Goal: Information Seeking & Learning: Learn about a topic

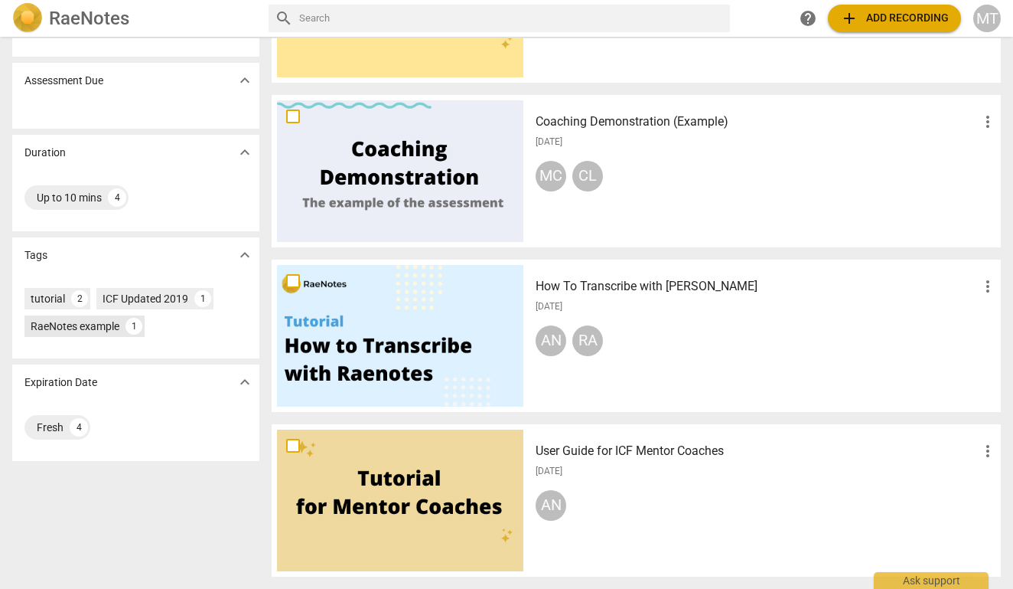
scroll to position [222, 0]
click at [400, 152] on div at bounding box center [400, 171] width 246 height 142
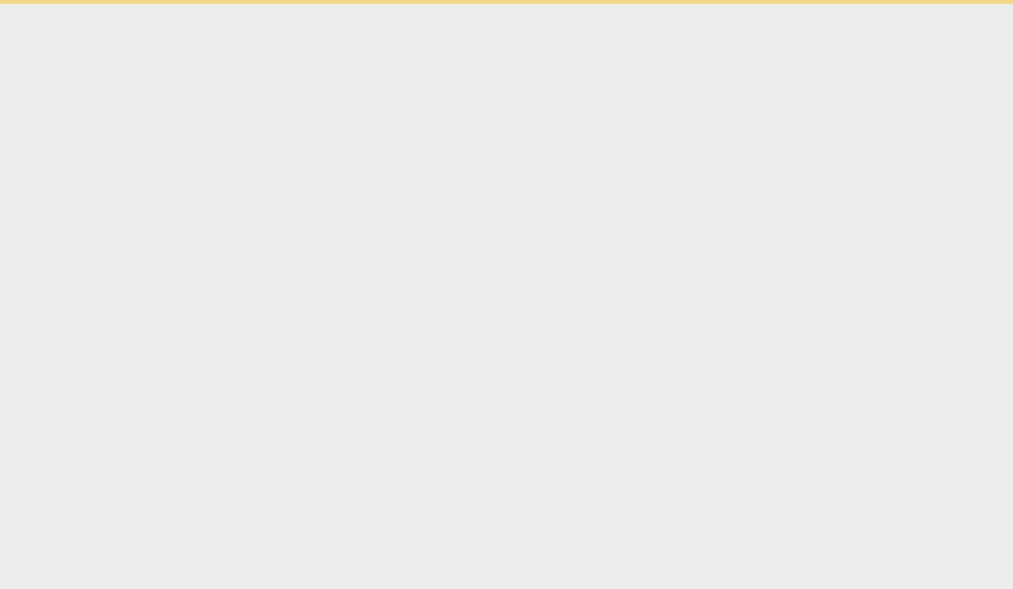
click at [400, 4] on html "Ask support" at bounding box center [506, 2] width 1013 height 4
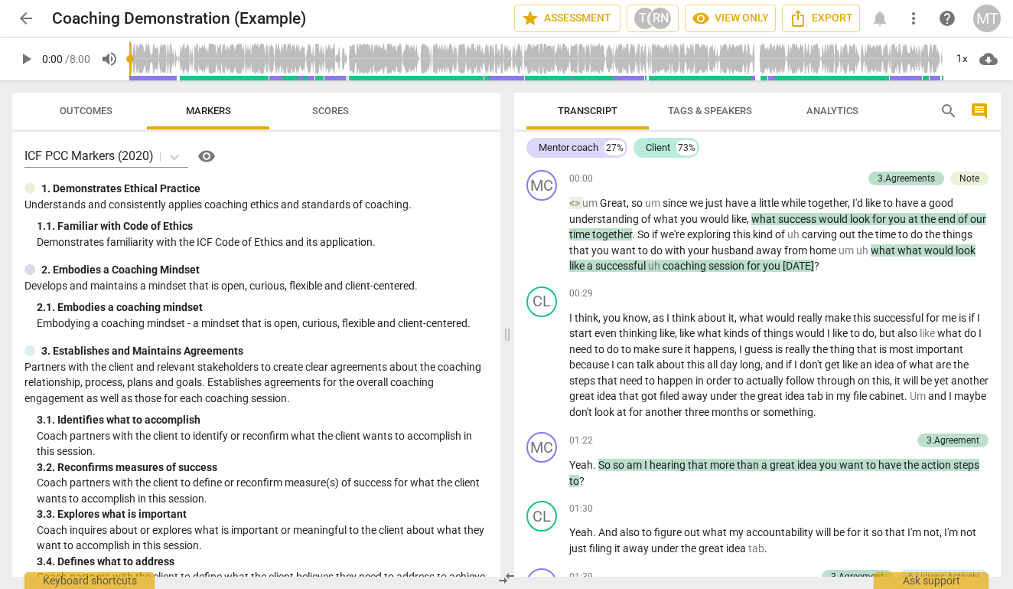
click at [21, 62] on span "play_arrow" at bounding box center [26, 59] width 18 height 18
type input "6"
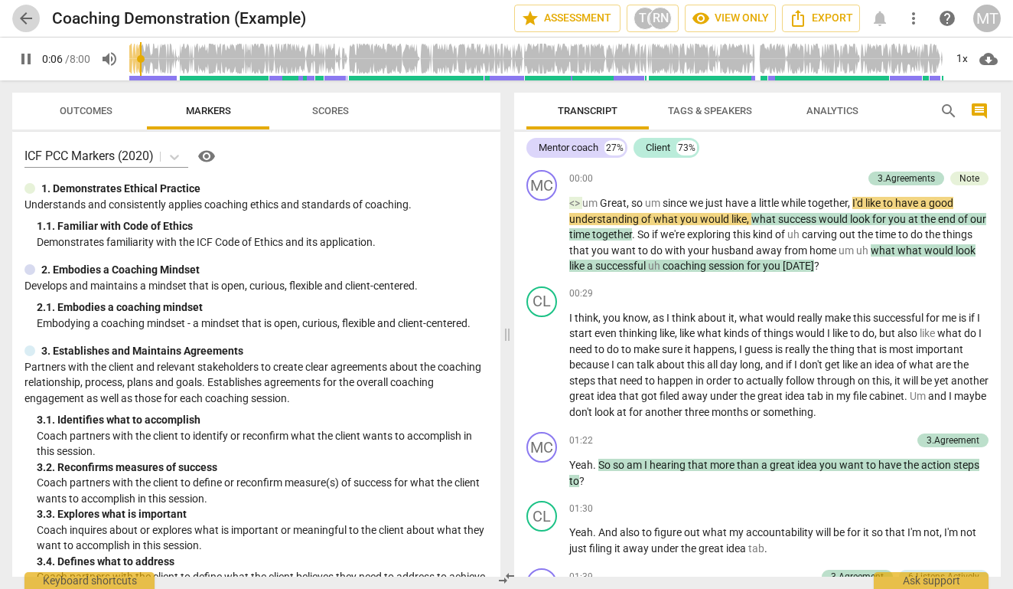
click at [27, 16] on span "arrow_back" at bounding box center [26, 18] width 18 height 18
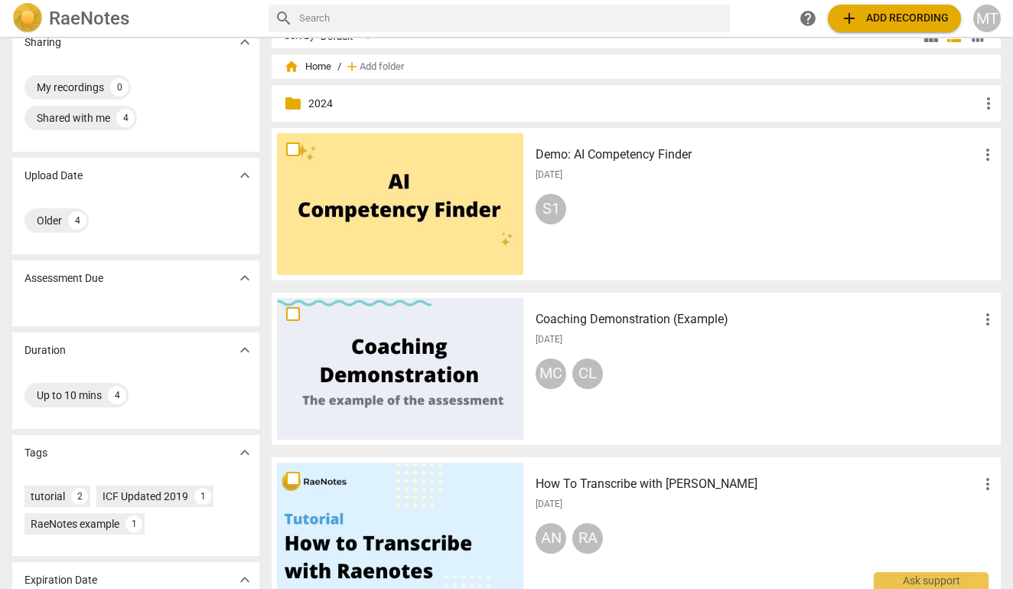
scroll to position [26, 0]
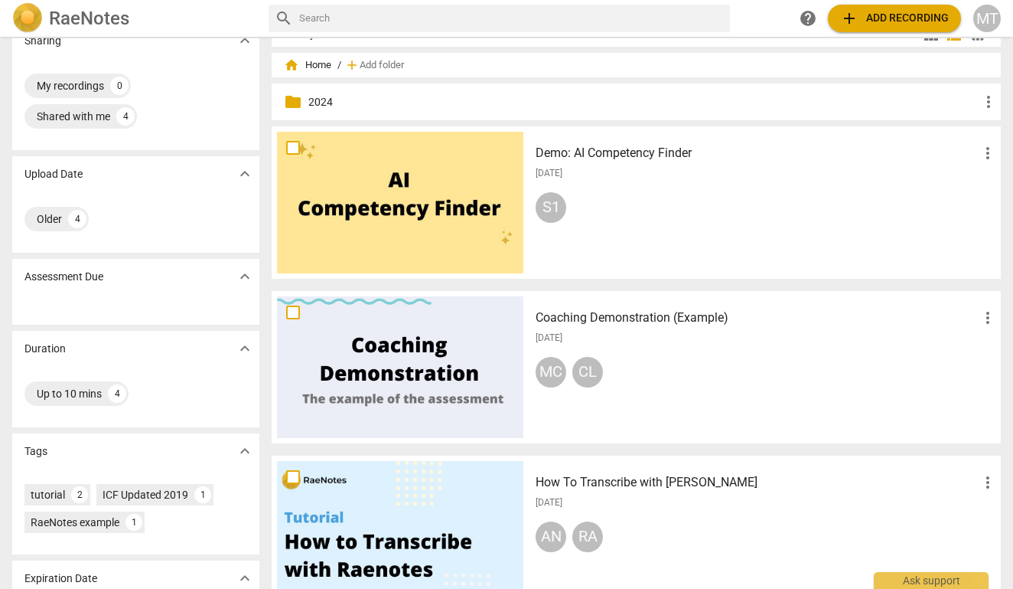
click at [400, 178] on div at bounding box center [400, 203] width 246 height 142
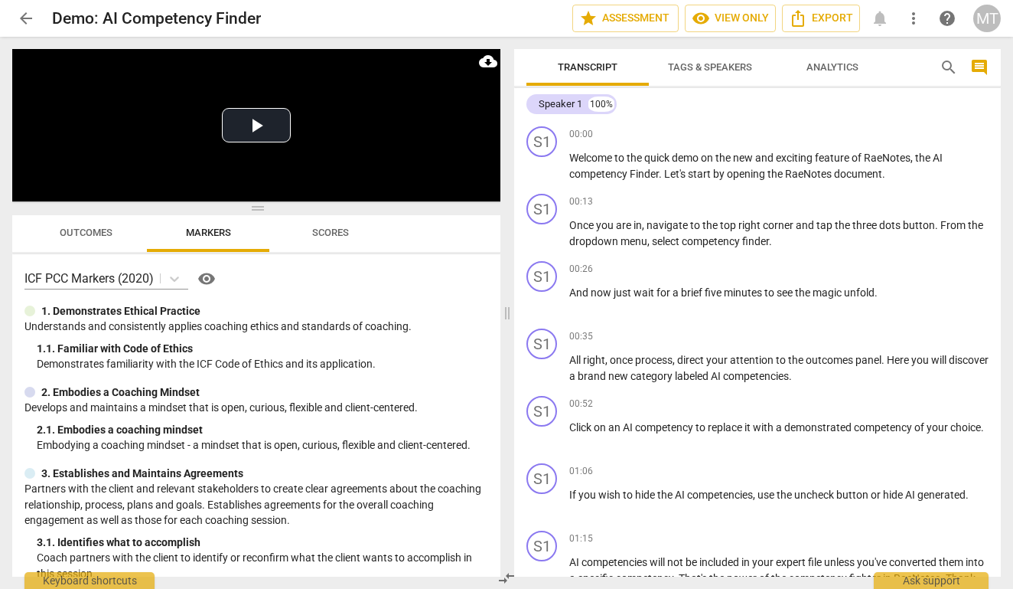
click at [24, 21] on span "arrow_back" at bounding box center [26, 18] width 18 height 18
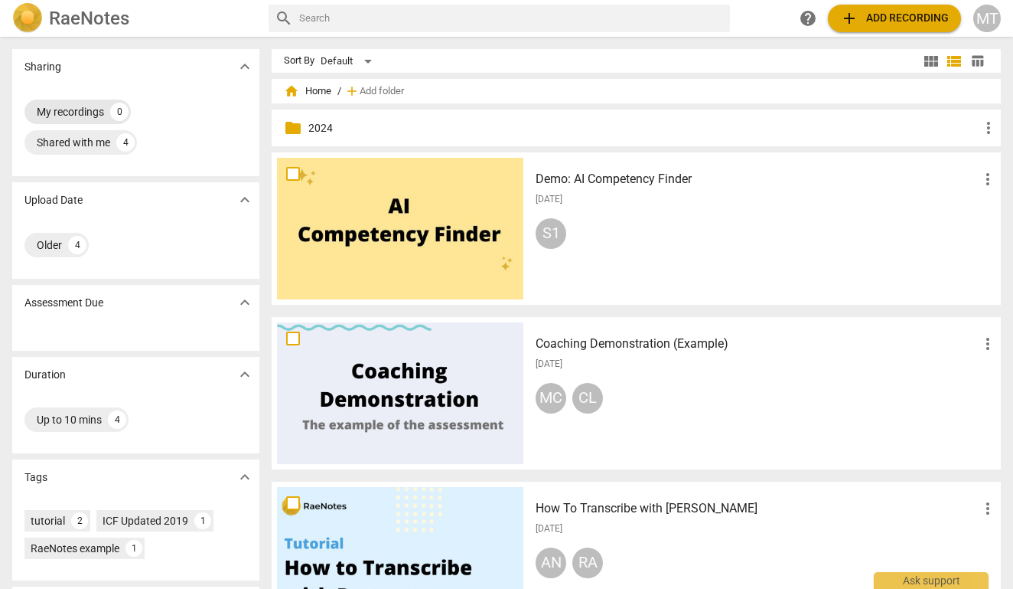
click at [76, 117] on div "My recordings" at bounding box center [70, 111] width 67 height 15
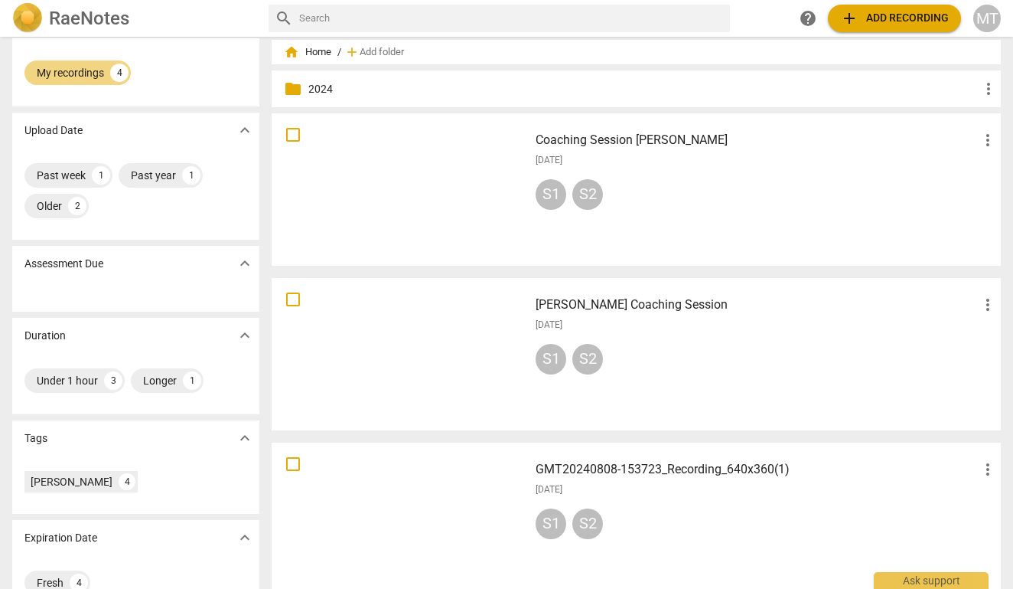
scroll to position [34, 0]
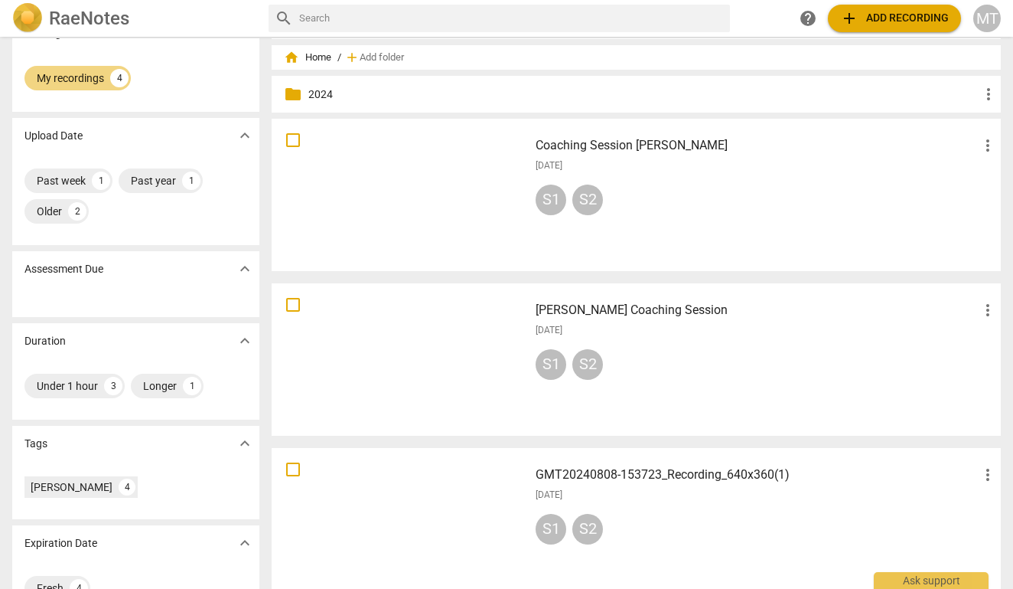
click at [386, 146] on div at bounding box center [400, 195] width 246 height 142
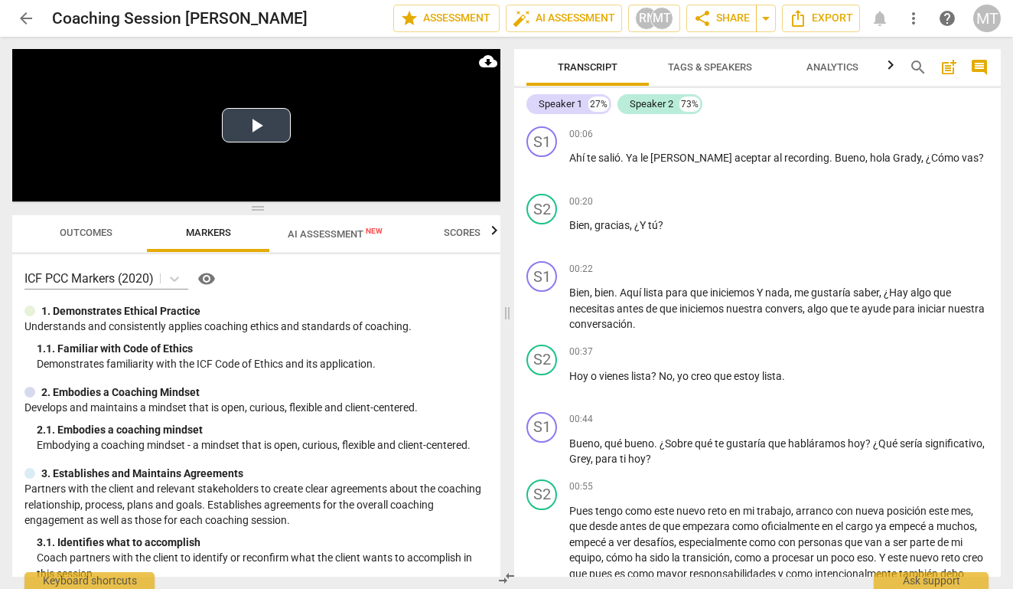
click at [259, 121] on button "Play Video" at bounding box center [256, 125] width 69 height 34
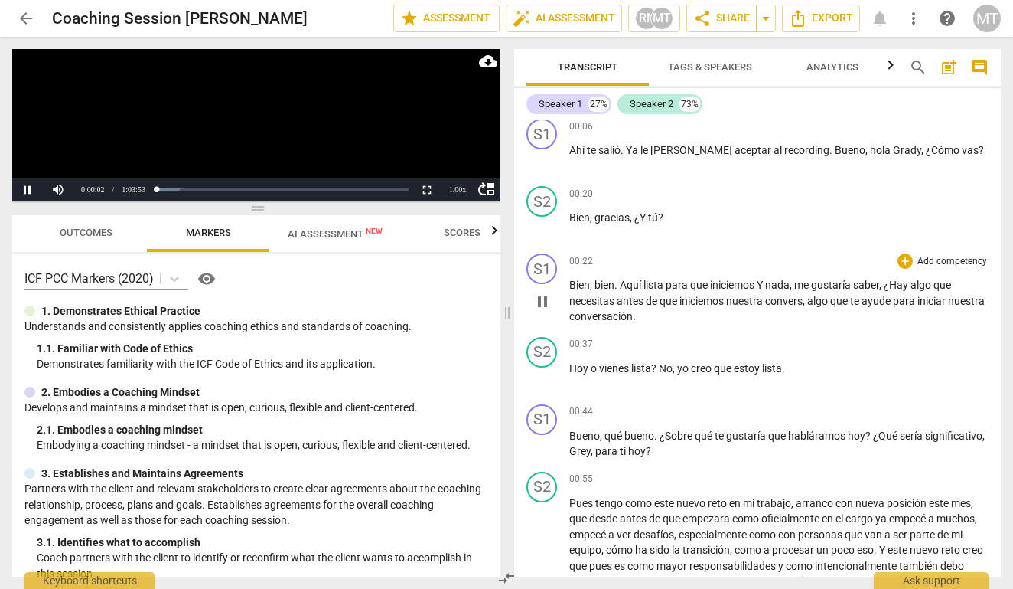
scroll to position [2, 0]
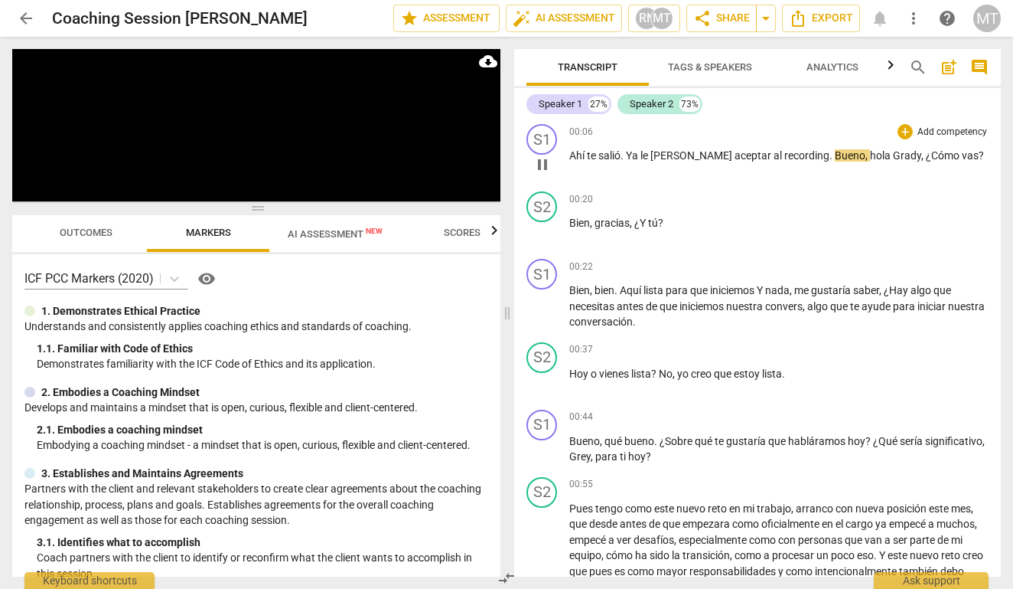
click at [545, 161] on span "pause" at bounding box center [542, 164] width 18 height 18
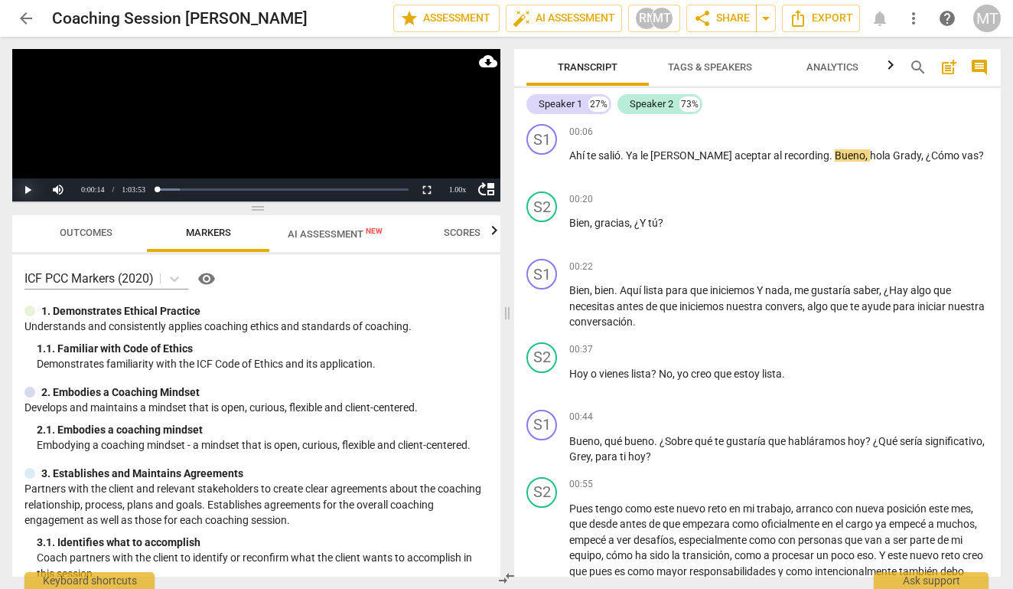
click at [31, 182] on button "Play" at bounding box center [27, 189] width 31 height 23
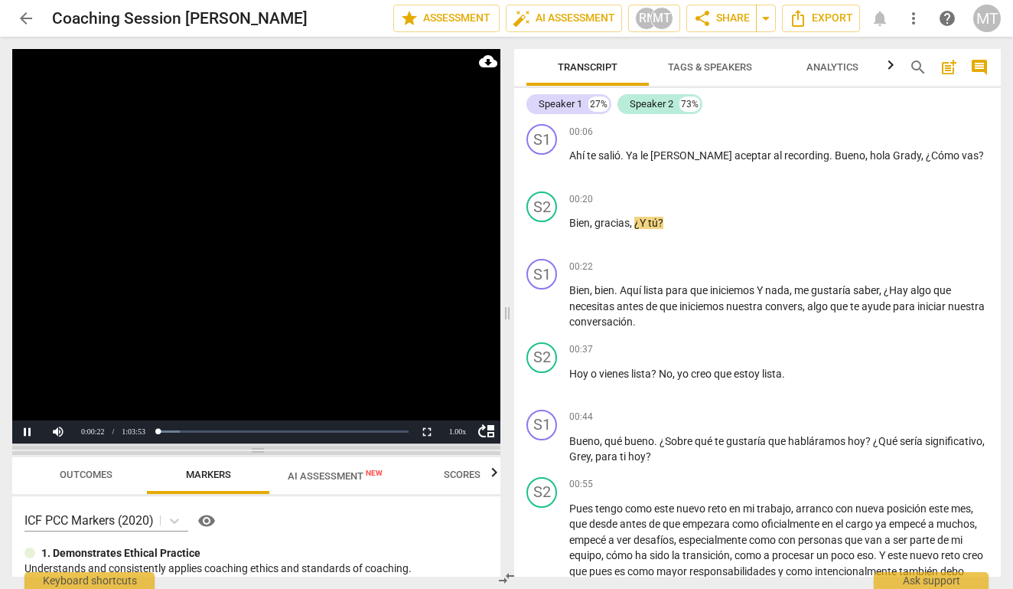
drag, startPoint x: 353, startPoint y: 210, endPoint x: 340, endPoint y: 452, distance: 242.2
click at [340, 452] on span at bounding box center [256, 449] width 488 height 9
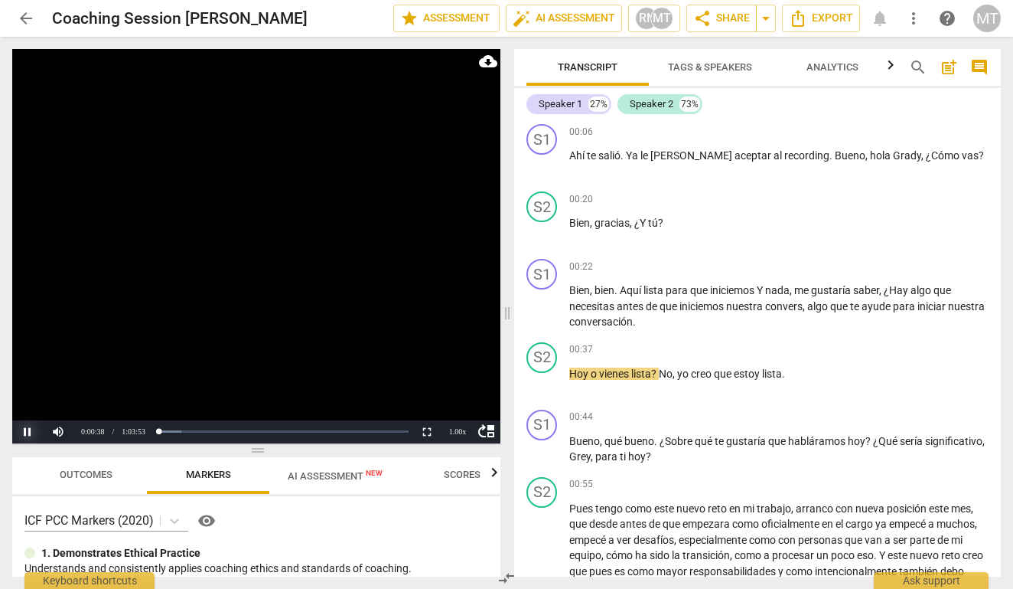
click at [28, 431] on button "Pause" at bounding box center [27, 431] width 31 height 23
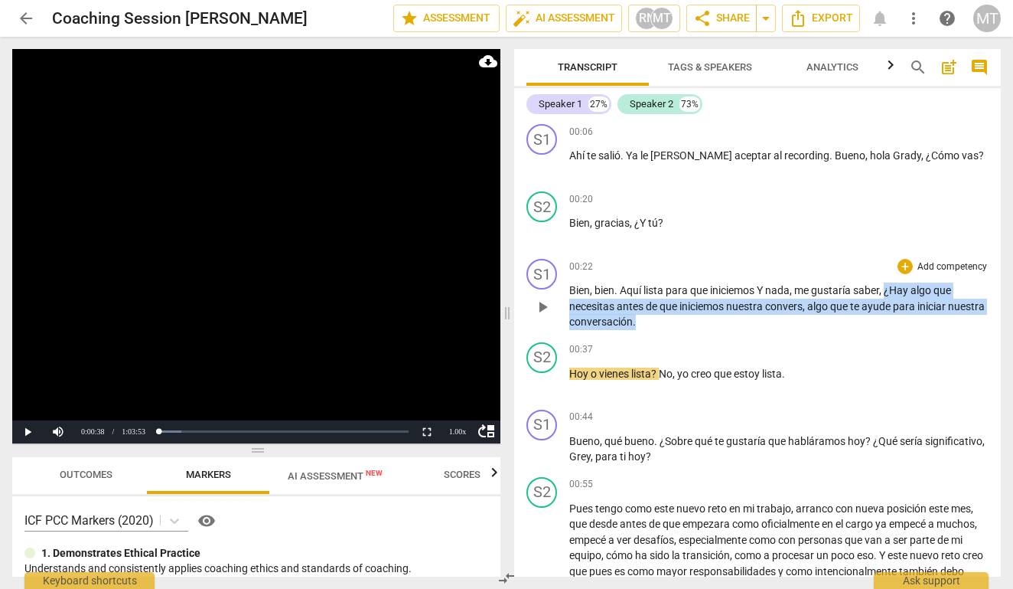
drag, startPoint x: 889, startPoint y: 292, endPoint x: 721, endPoint y: 321, distance: 170.1
click at [721, 321] on p "Bien , bien . Aquí lista para que iniciemos Y nada , me gustaría saber , ¿Hay a…" at bounding box center [778, 305] width 419 height 47
copy p "¿Hay algo que necesitas antes de que iniciemos nuestra convers , algo que te ay…"
click at [895, 292] on span "¿Hay" at bounding box center [897, 290] width 27 height 12
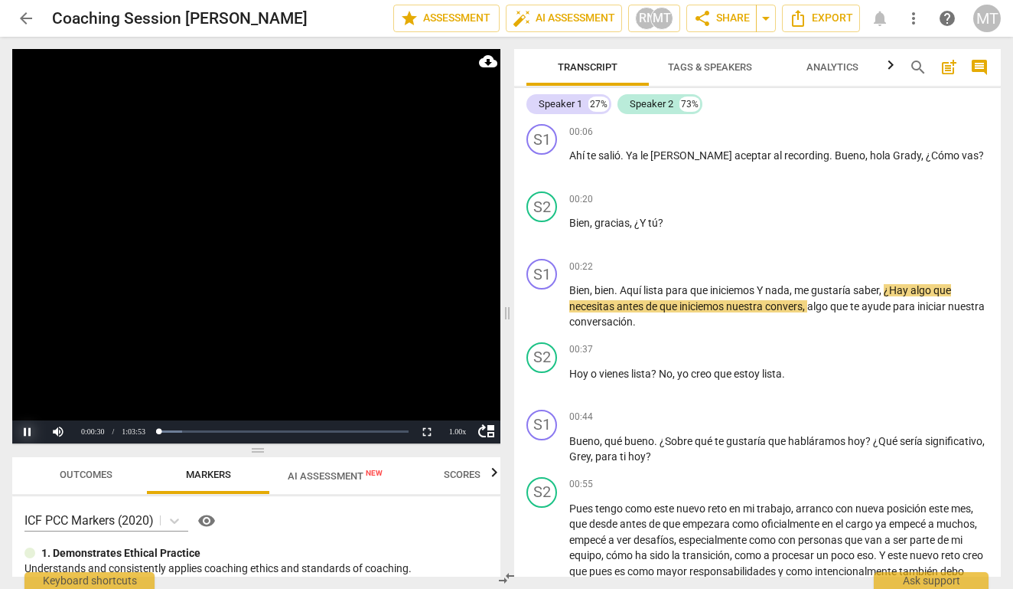
click at [29, 430] on button "Pause" at bounding box center [27, 431] width 31 height 23
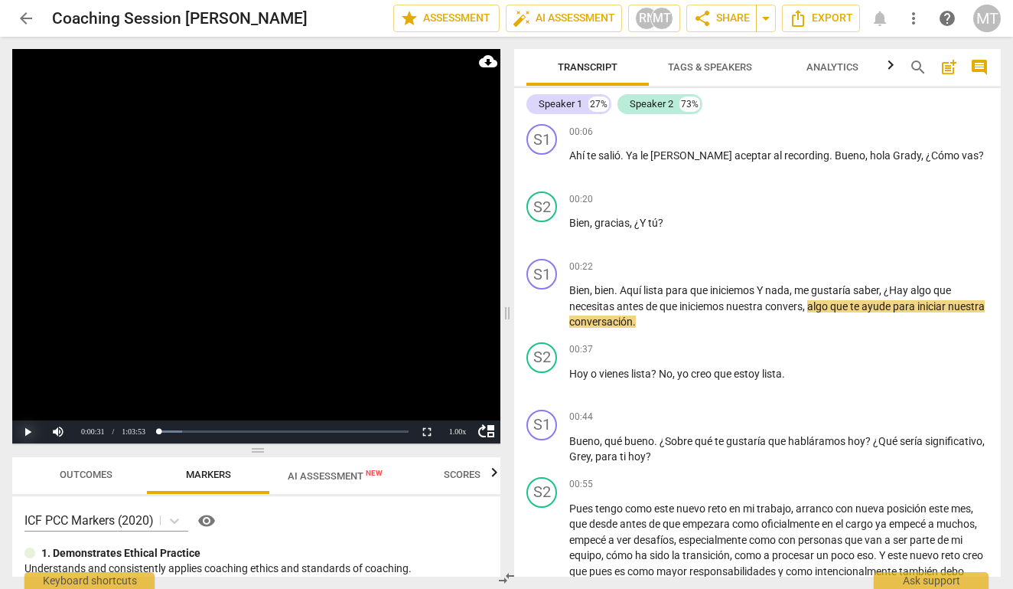
click at [31, 431] on button "Play" at bounding box center [27, 431] width 31 height 23
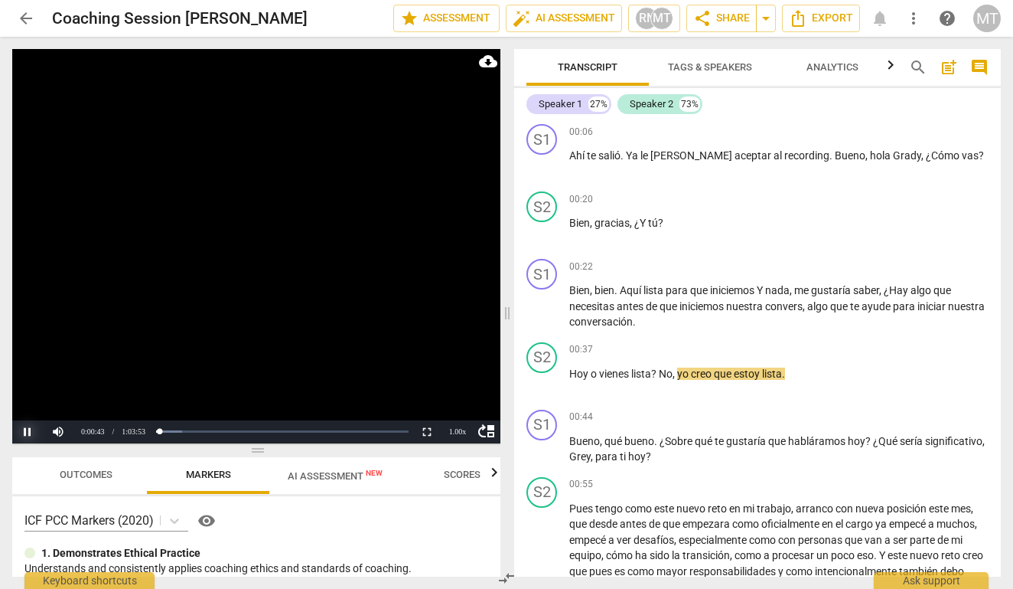
click at [27, 427] on button "Pause" at bounding box center [27, 431] width 31 height 23
click at [28, 430] on button "Play" at bounding box center [27, 431] width 31 height 23
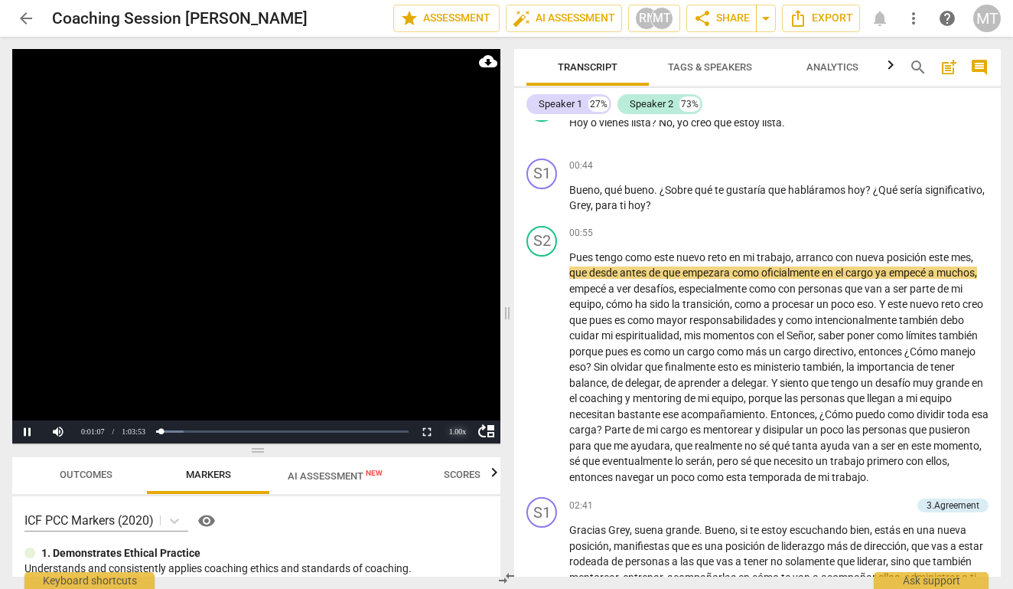
click at [449, 426] on div "1.00 x" at bounding box center [457, 431] width 31 height 23
click at [455, 397] on li "1.5x" at bounding box center [457, 395] width 31 height 17
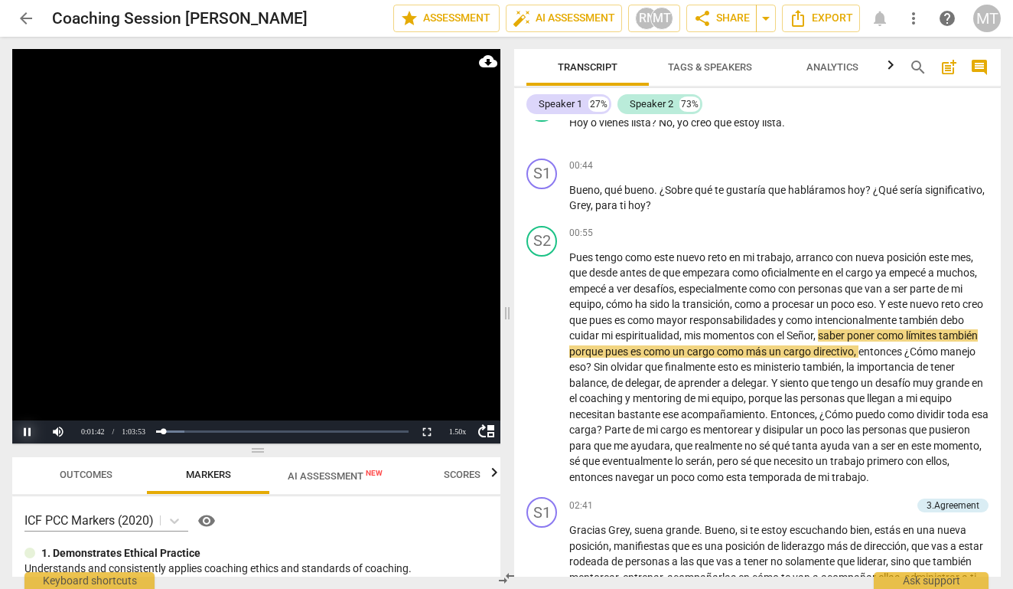
click at [24, 436] on button "Pause" at bounding box center [27, 431] width 31 height 23
click at [28, 431] on button "Play" at bounding box center [27, 431] width 31 height 23
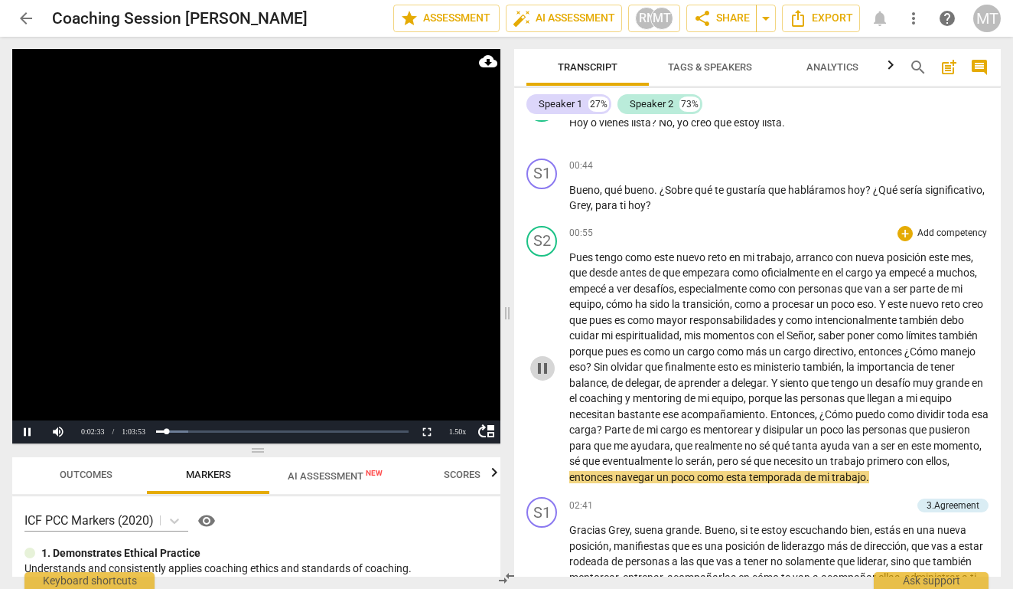
click at [546, 367] on span "pause" at bounding box center [542, 368] width 18 height 18
click at [543, 363] on span "play_arrow" at bounding box center [542, 368] width 18 height 18
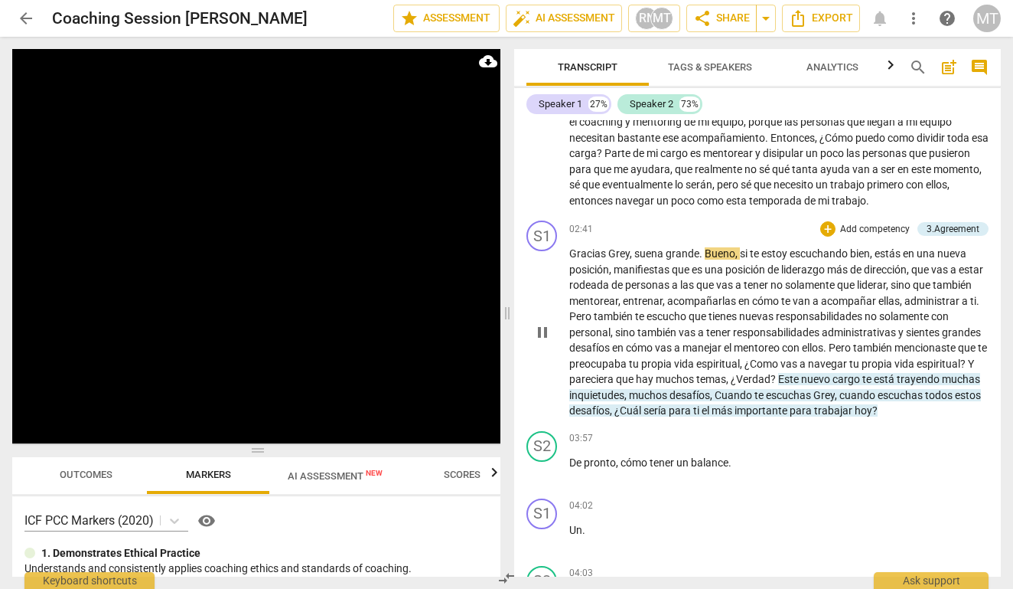
scroll to position [532, 0]
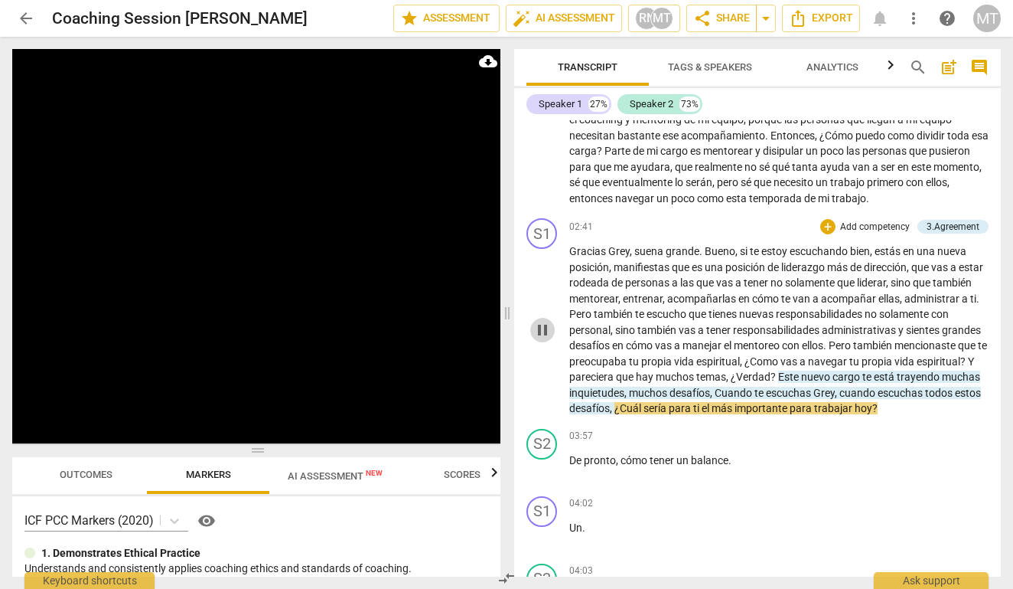
click at [546, 324] on span "pause" at bounding box center [542, 330] width 18 height 18
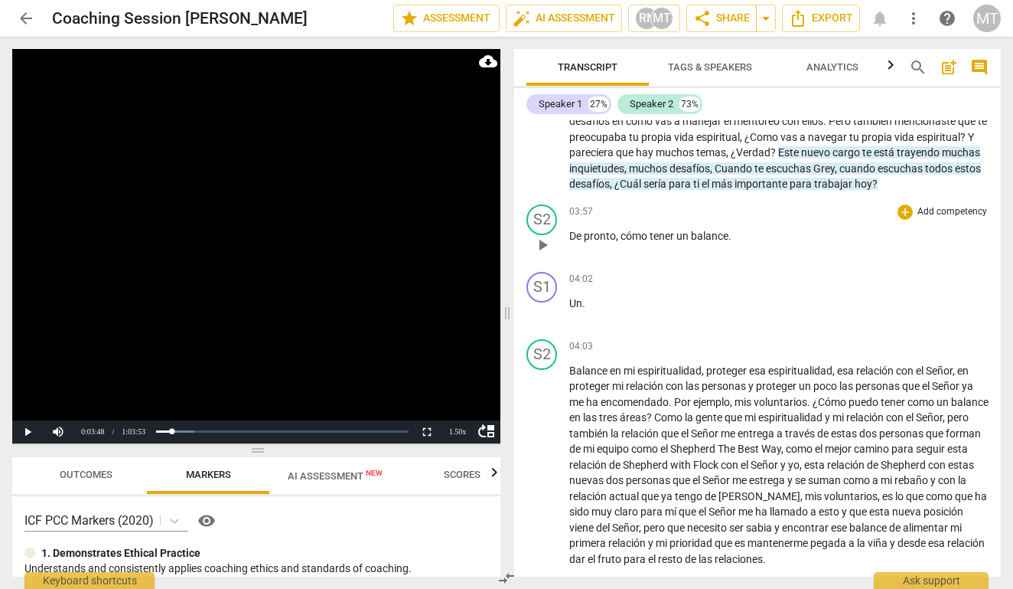
scroll to position [775, 0]
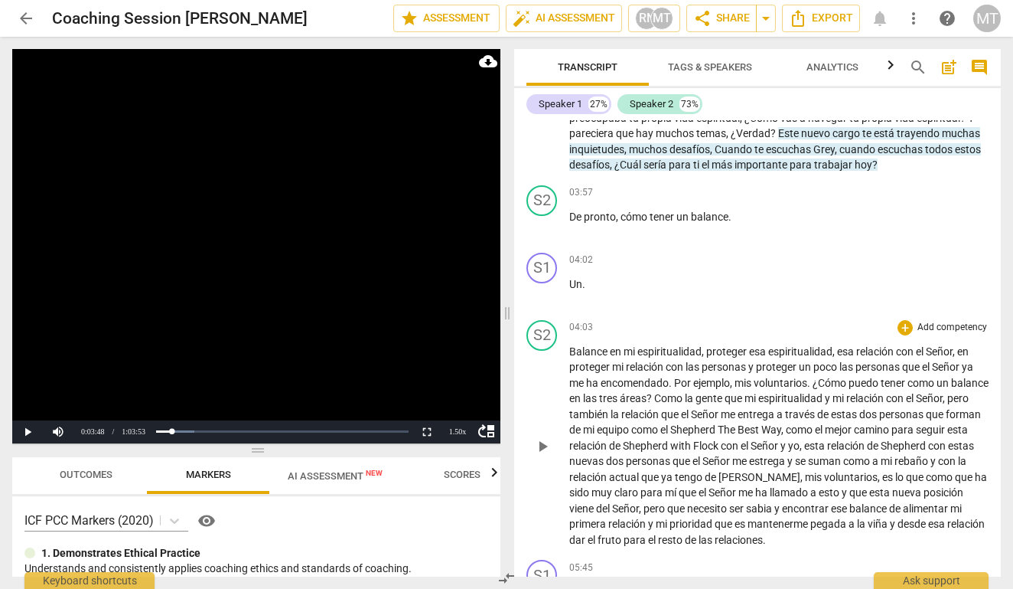
click at [573, 357] on span "Balance" at bounding box center [589, 351] width 41 height 12
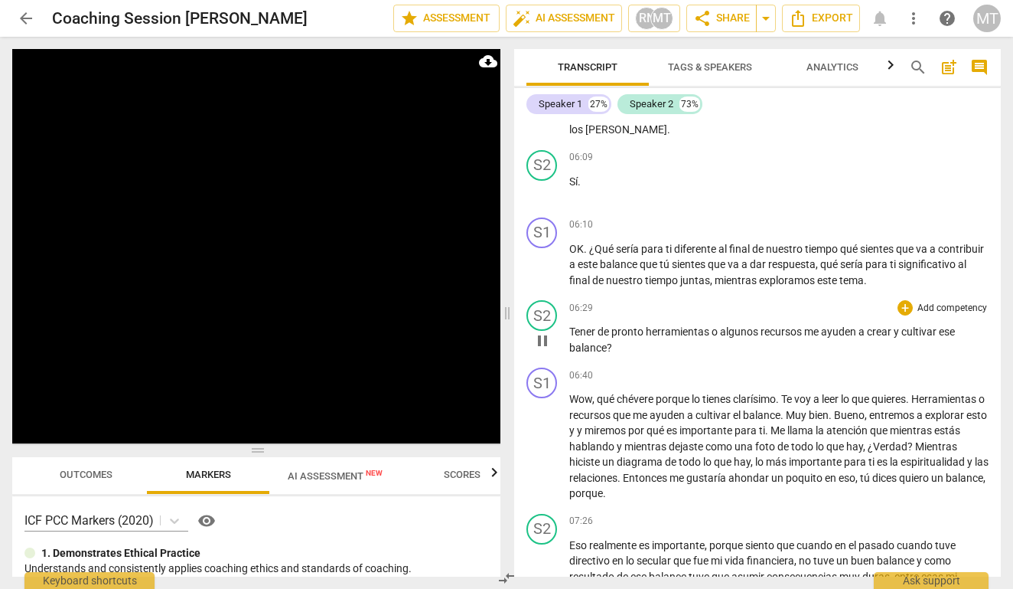
scroll to position [1458, 0]
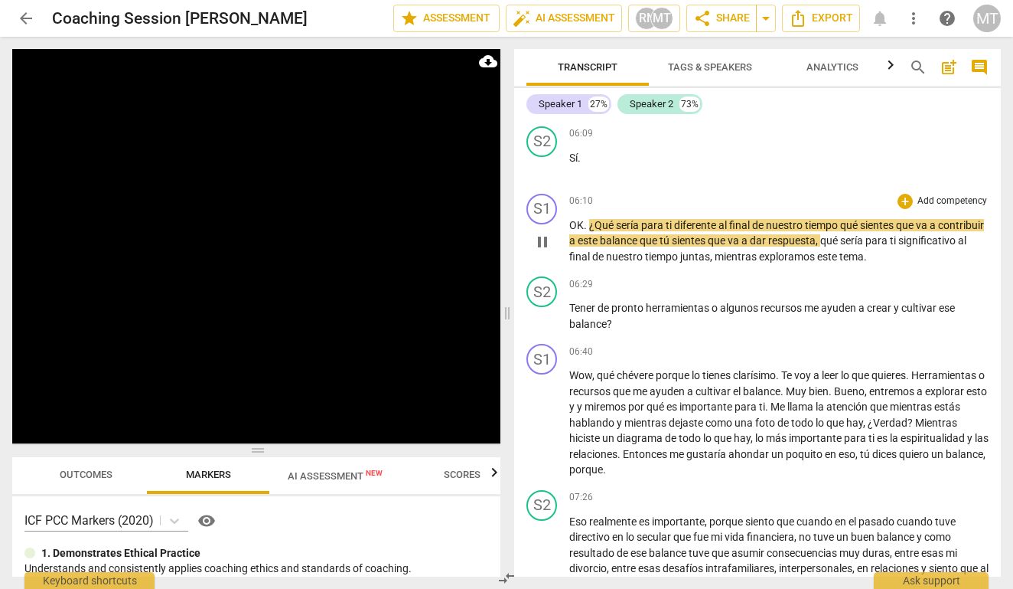
click at [543, 251] on span "pause" at bounding box center [542, 242] width 18 height 18
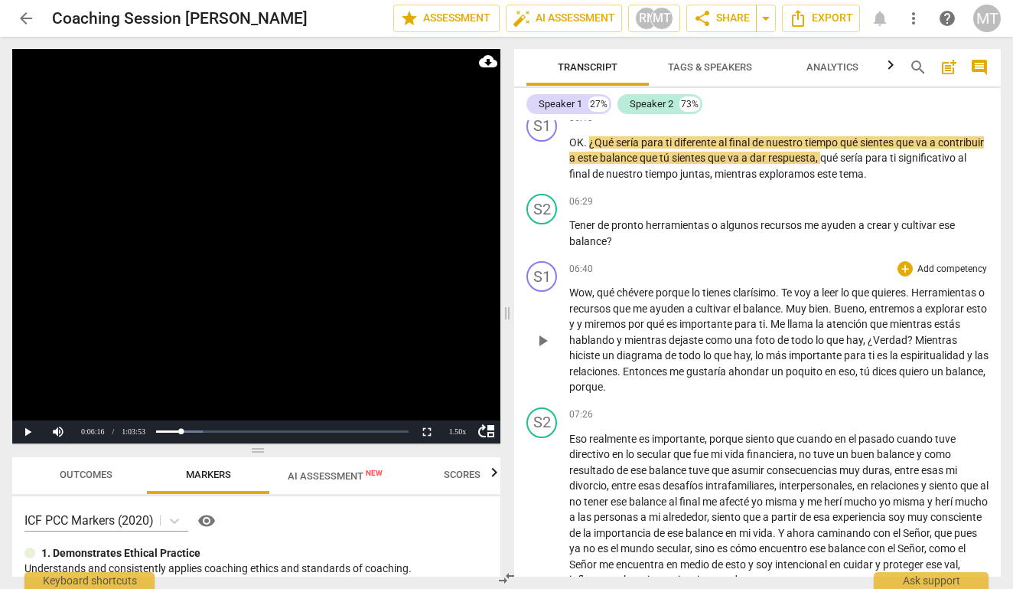
scroll to position [1542, 0]
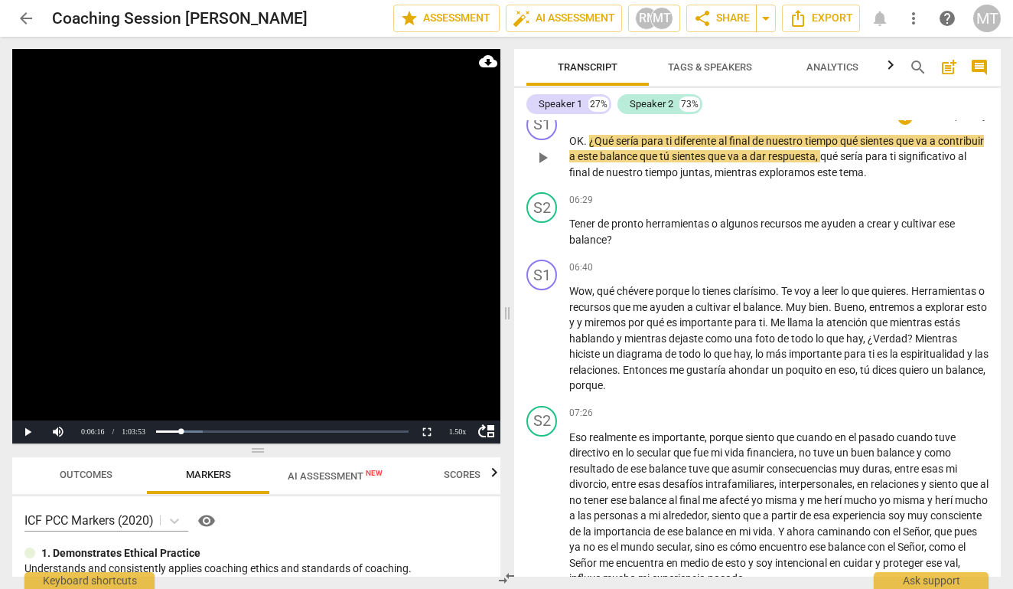
click at [628, 147] on span "sería" at bounding box center [628, 141] width 25 height 12
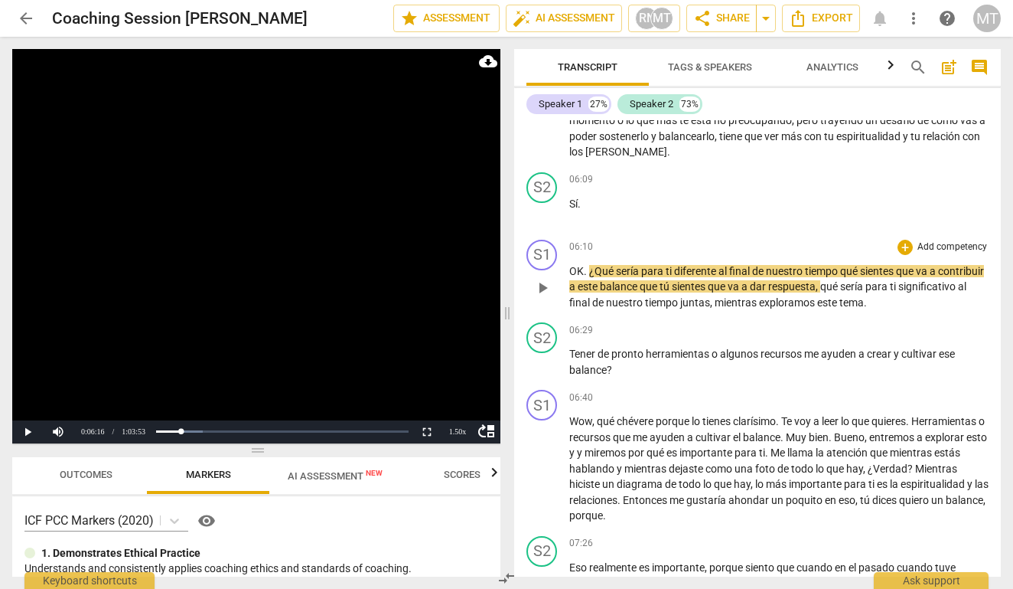
scroll to position [1414, 0]
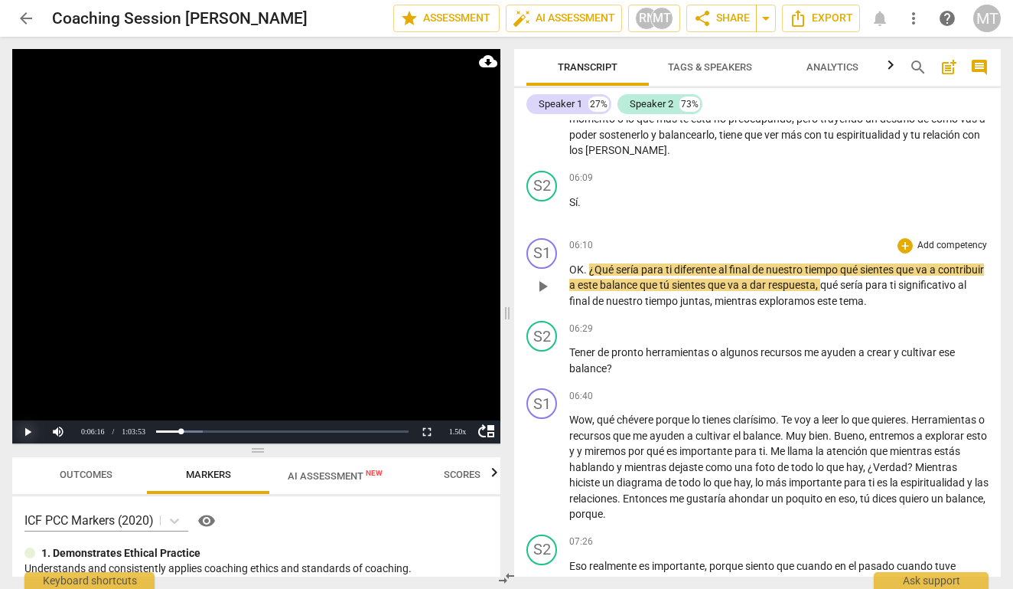
click at [28, 427] on button "Play" at bounding box center [27, 431] width 31 height 23
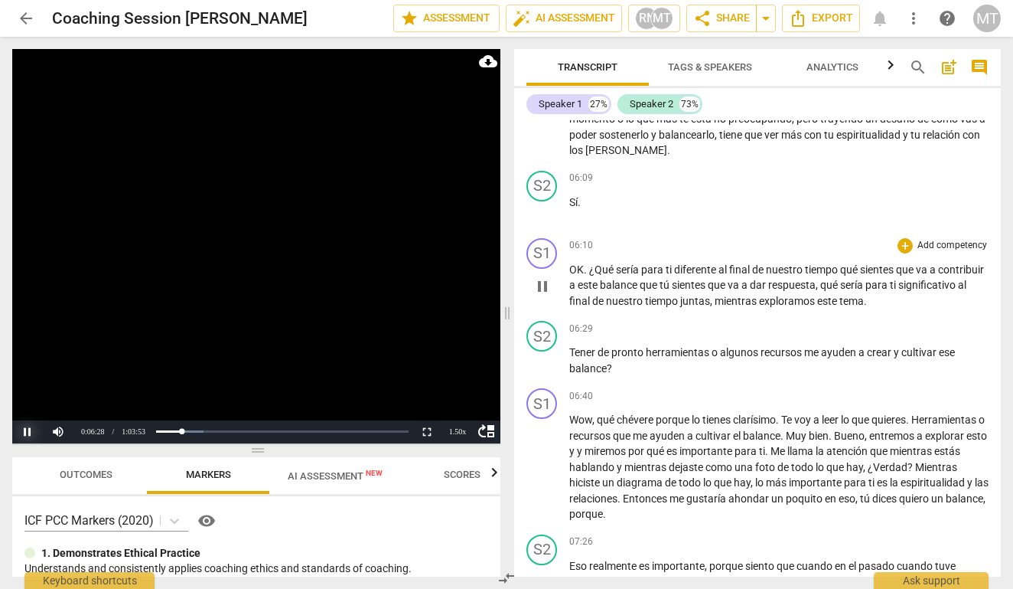
click at [29, 430] on button "Pause" at bounding box center [27, 431] width 31 height 23
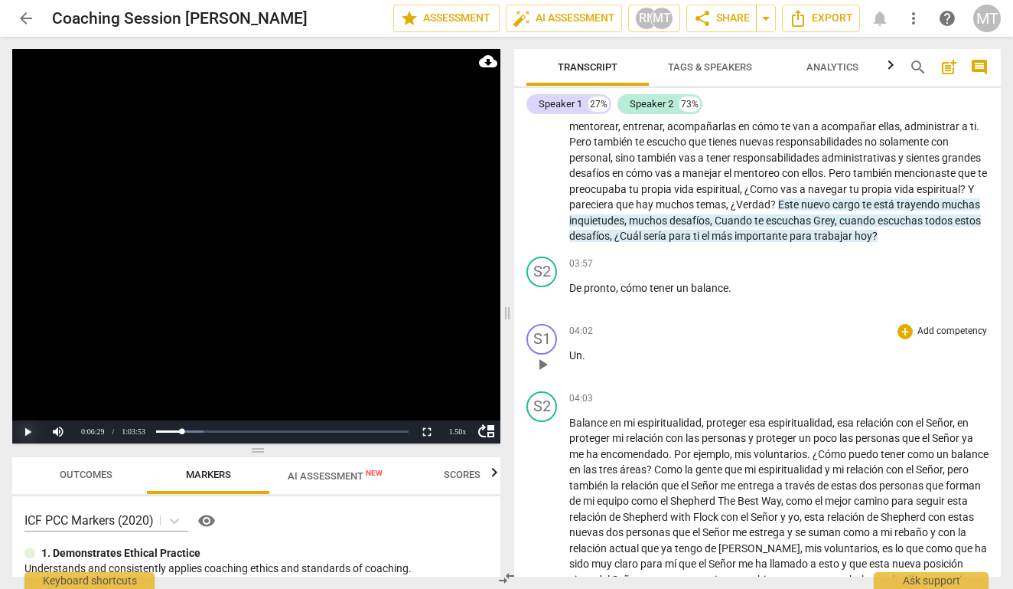
scroll to position [702, 0]
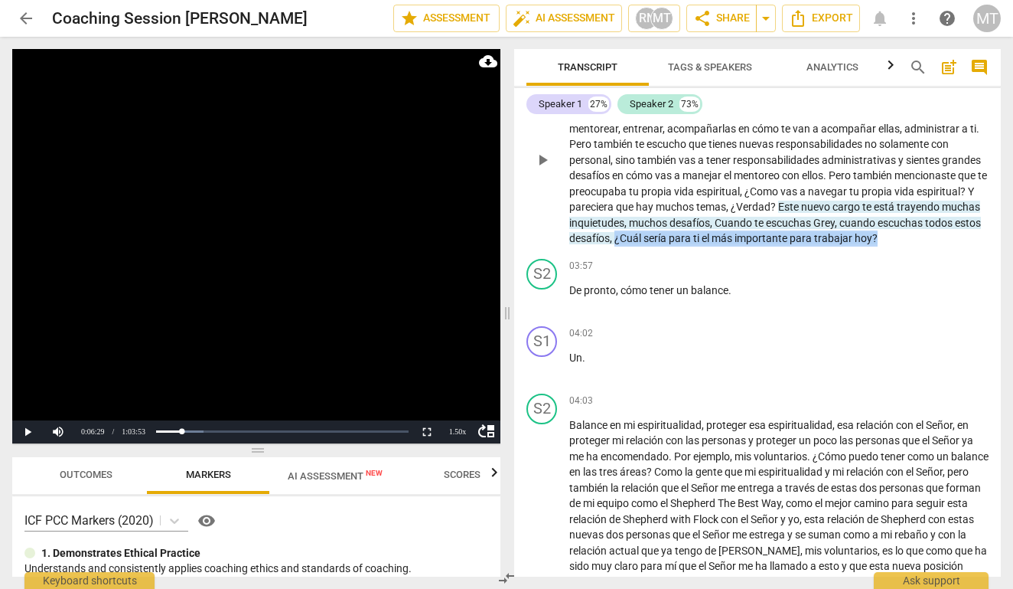
drag, startPoint x: 696, startPoint y: 246, endPoint x: 762, endPoint y: 223, distance: 70.4
click at [762, 223] on p "[PERSON_NAME] , suena grande . [PERSON_NAME] , si te estoy escuchando bien , es…" at bounding box center [778, 159] width 419 height 173
click at [641, 220] on div "+" at bounding box center [644, 222] width 15 height 15
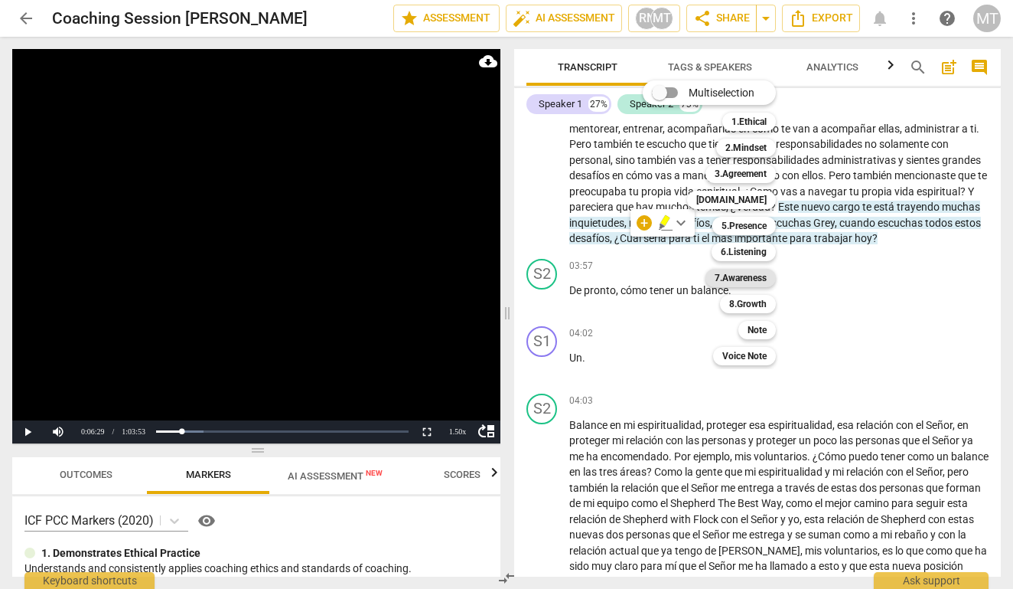
click at [751, 279] on b "7.Awareness" at bounding box center [741, 278] width 52 height 18
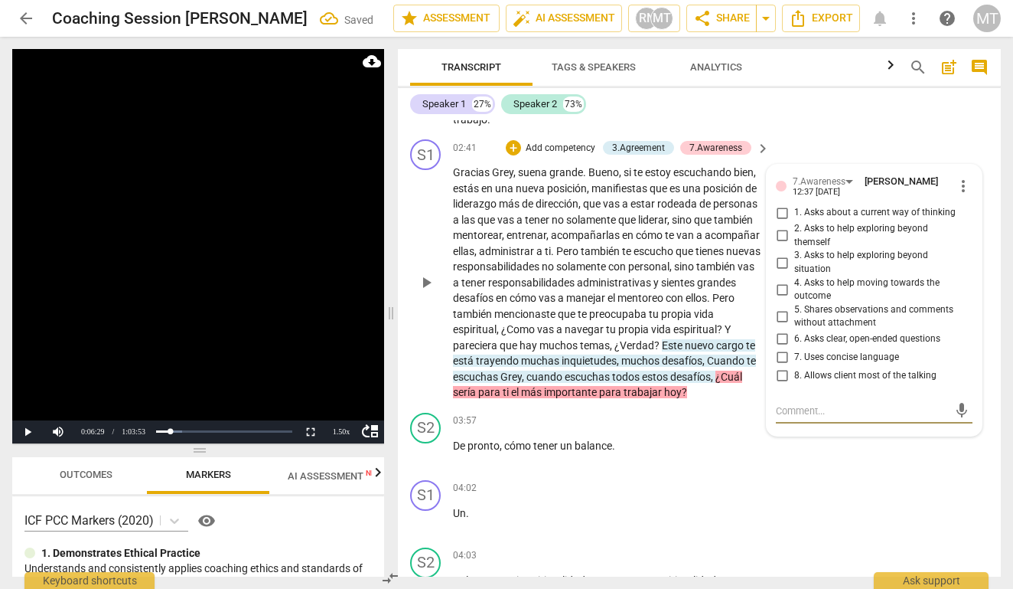
scroll to position [712, 0]
click at [781, 329] on input "6. Asks clear, open-ended questions" at bounding box center [782, 338] width 24 height 18
checkbox input "true"
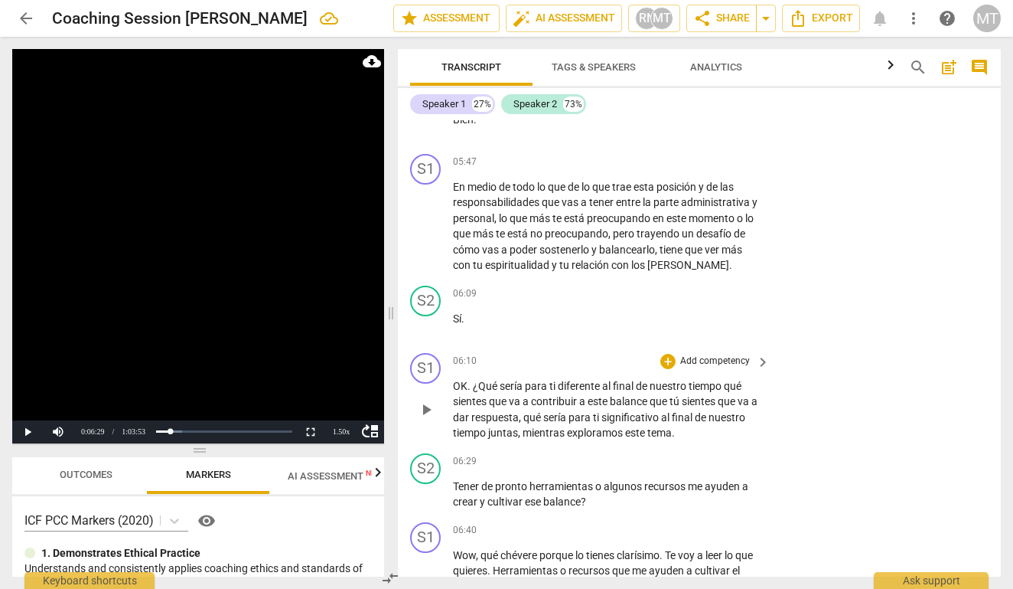
scroll to position [1568, 0]
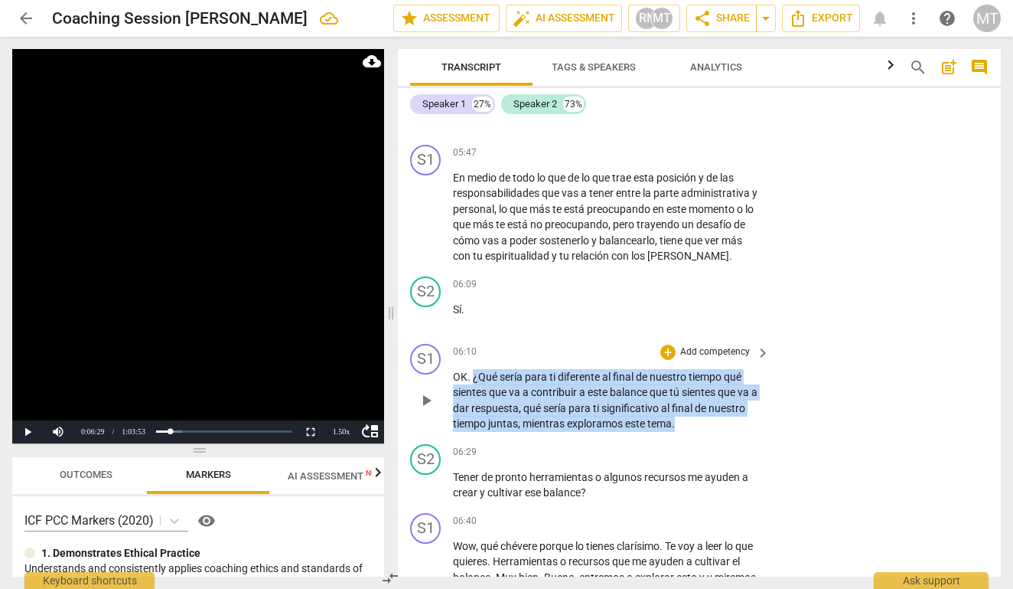
drag, startPoint x: 474, startPoint y: 364, endPoint x: 692, endPoint y: 416, distance: 224.2
click at [692, 416] on p "OK . ¿Qué sería para ti diferente al final de nuestro tiempo qué sientes que va…" at bounding box center [607, 400] width 309 height 63
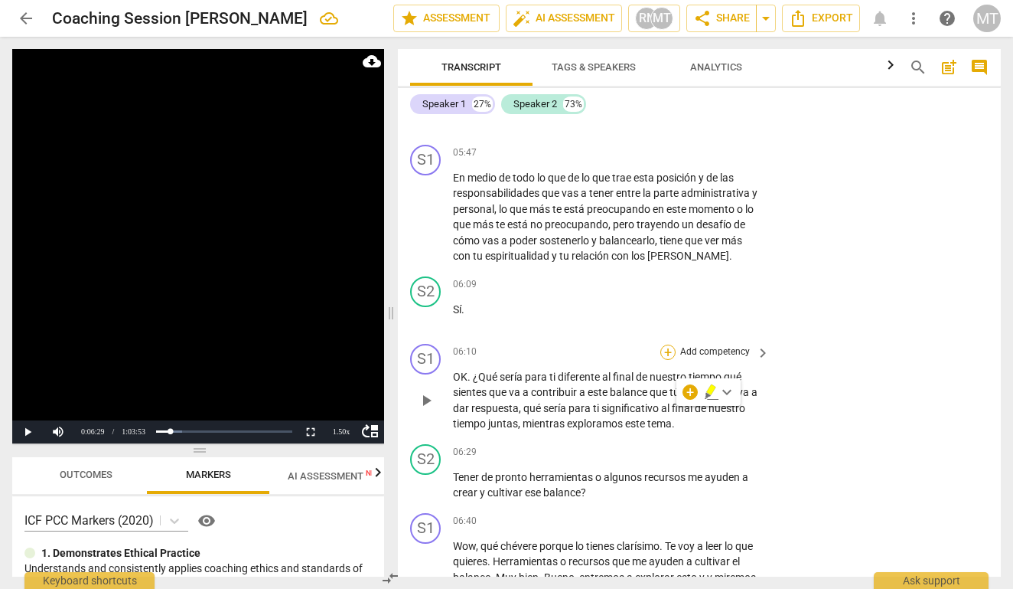
click at [668, 344] on div "+" at bounding box center [667, 351] width 15 height 15
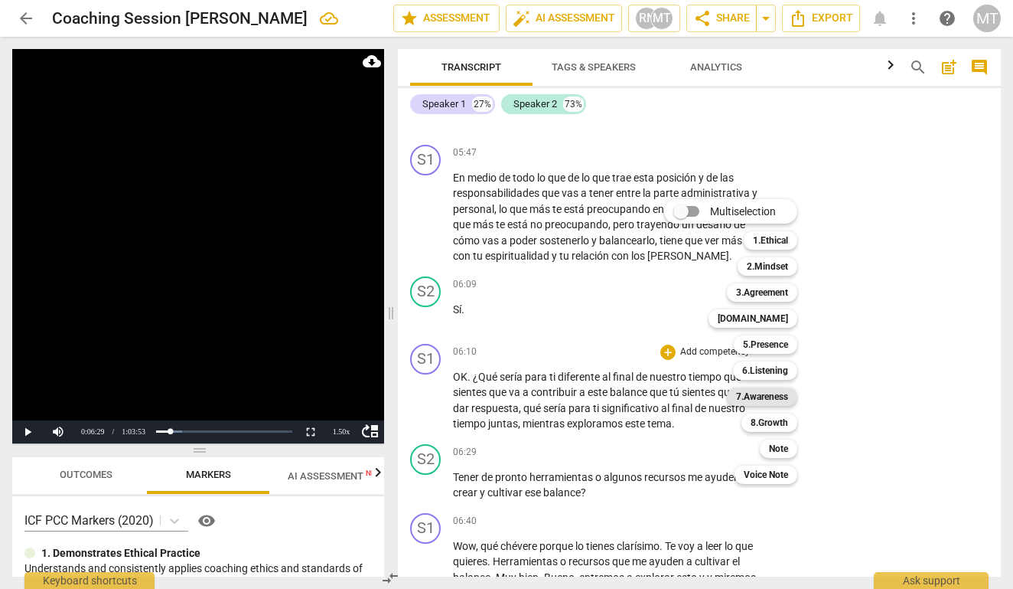
click at [757, 398] on b "7.Awareness" at bounding box center [762, 396] width 52 height 18
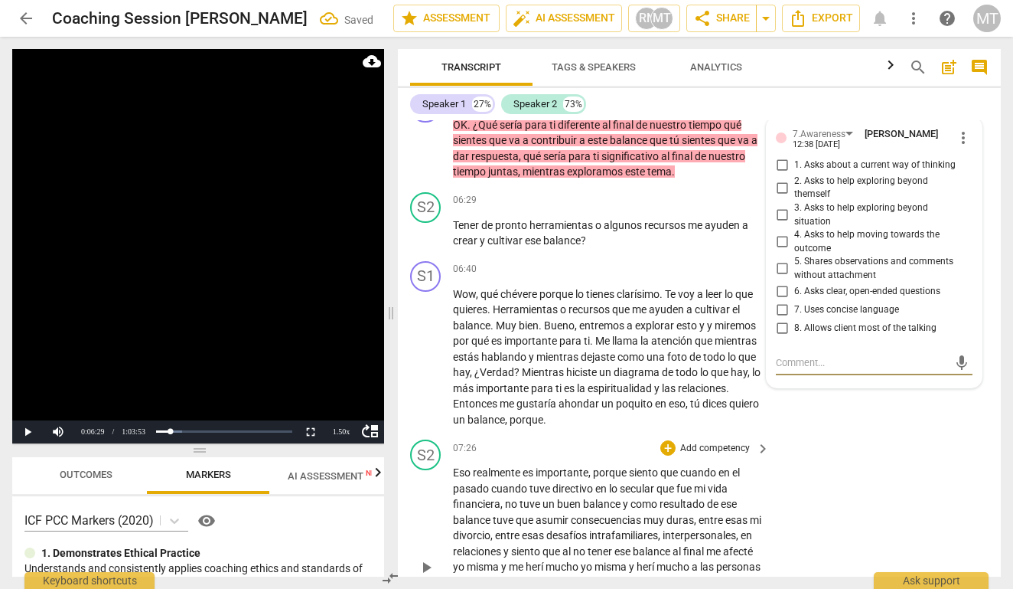
scroll to position [1844, 0]
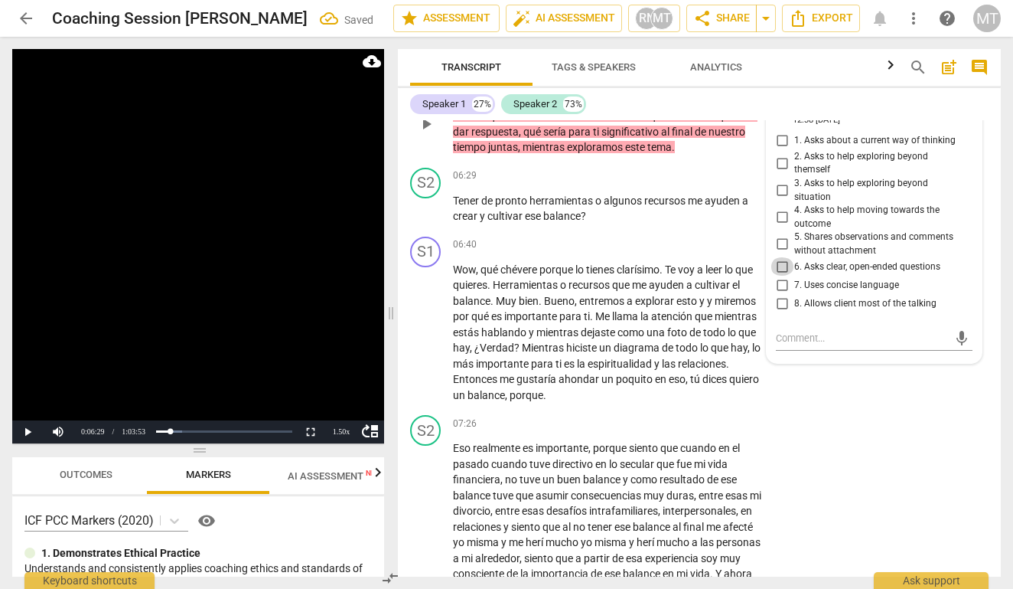
click at [778, 257] on input "6. Asks clear, open-ended questions" at bounding box center [782, 266] width 24 height 18
checkbox input "true"
click at [632, 279] on span "que" at bounding box center [622, 285] width 20 height 12
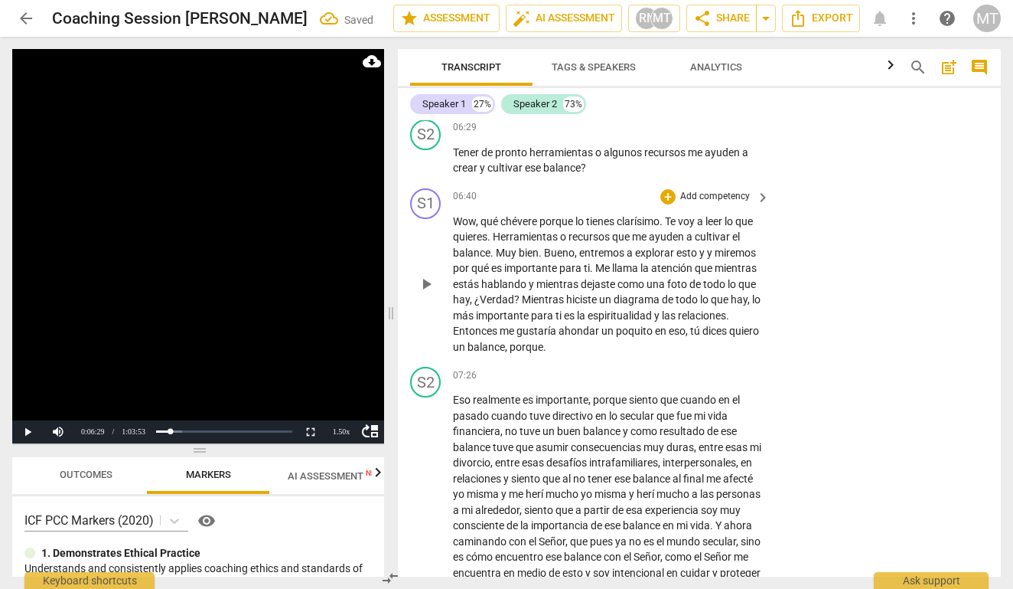
scroll to position [1896, 0]
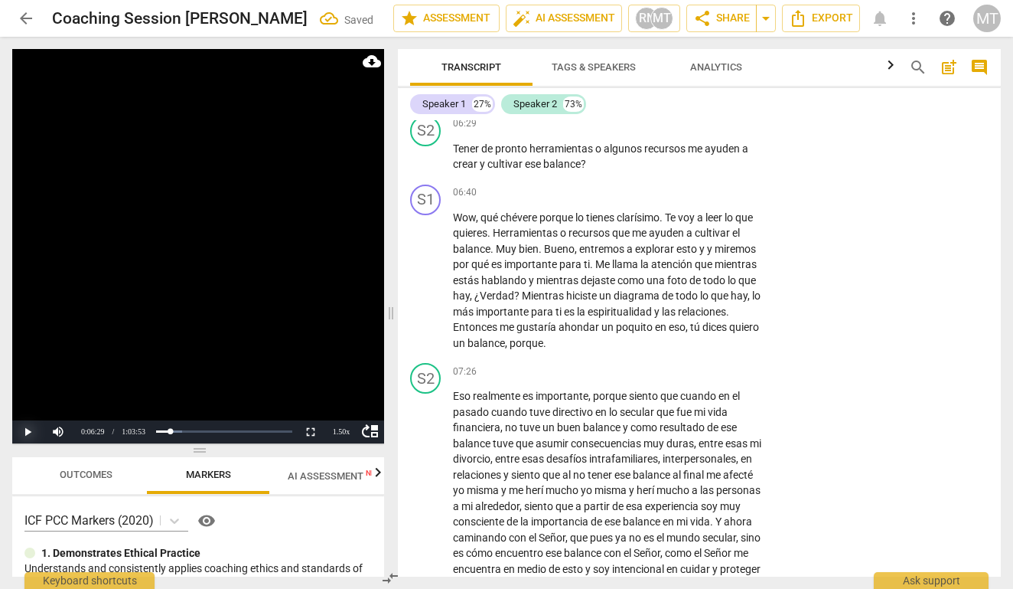
click at [25, 432] on button "Play" at bounding box center [27, 431] width 31 height 23
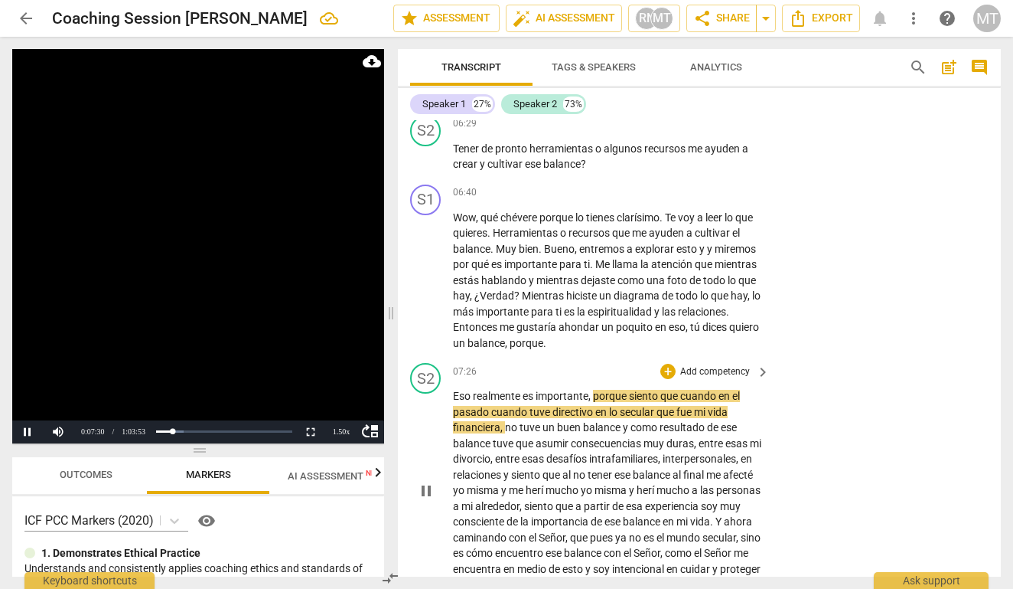
click at [595, 390] on span "porque" at bounding box center [611, 396] width 36 height 12
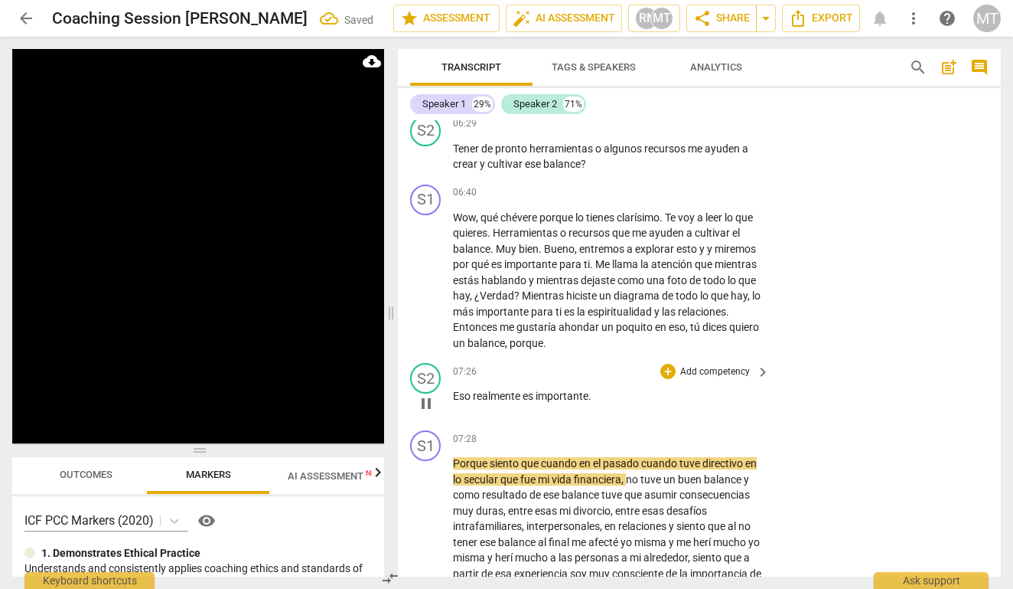
click at [457, 390] on span "Eso" at bounding box center [463, 396] width 20 height 12
click at [454, 390] on span "Eso" at bounding box center [463, 396] width 20 height 12
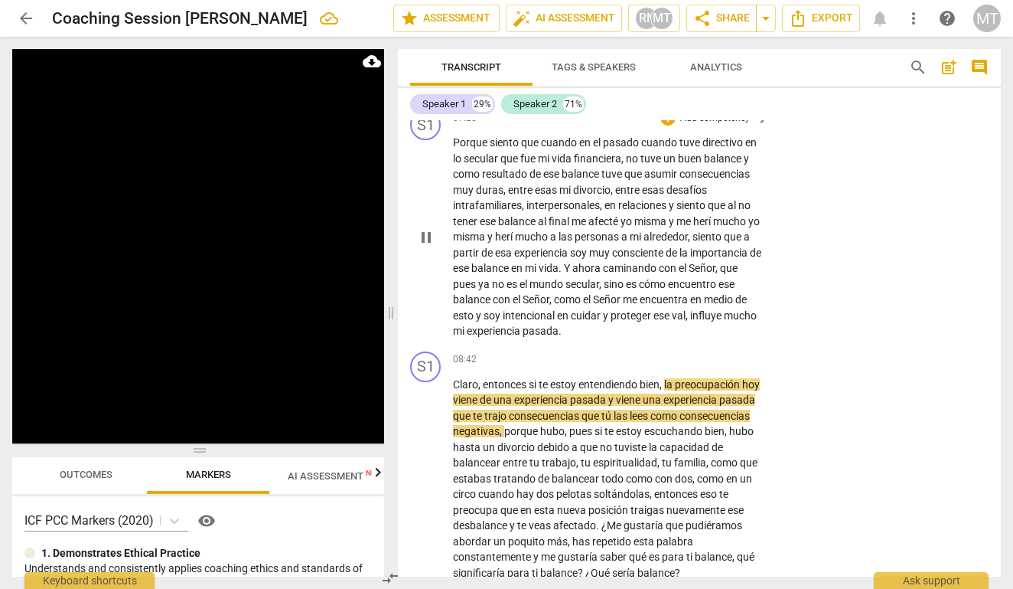
scroll to position [2157, 0]
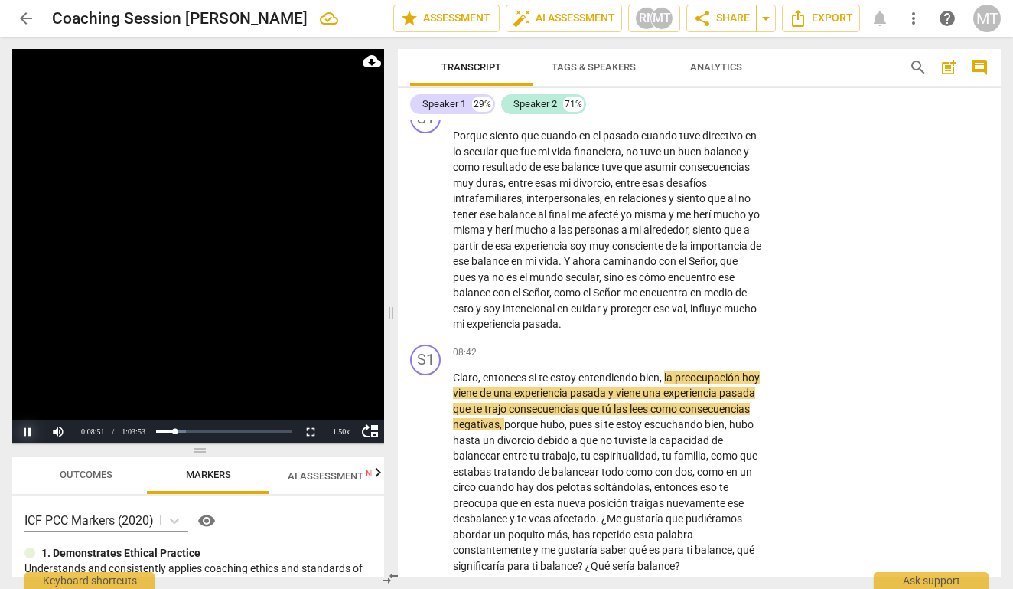
click at [29, 429] on button "Pause" at bounding box center [27, 431] width 31 height 23
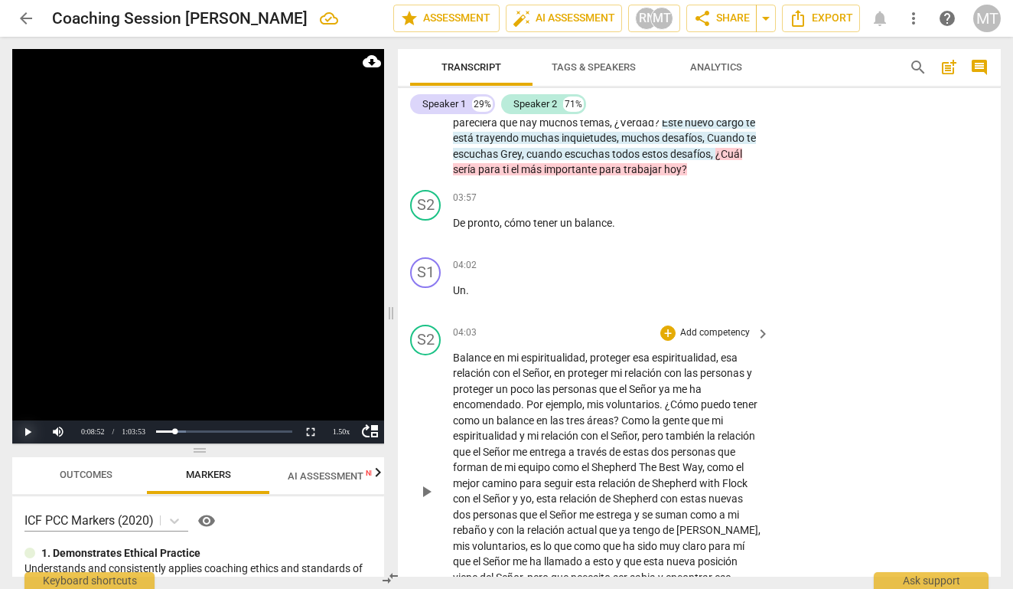
scroll to position [934, 0]
click at [670, 148] on span "desafíos" at bounding box center [690, 153] width 41 height 12
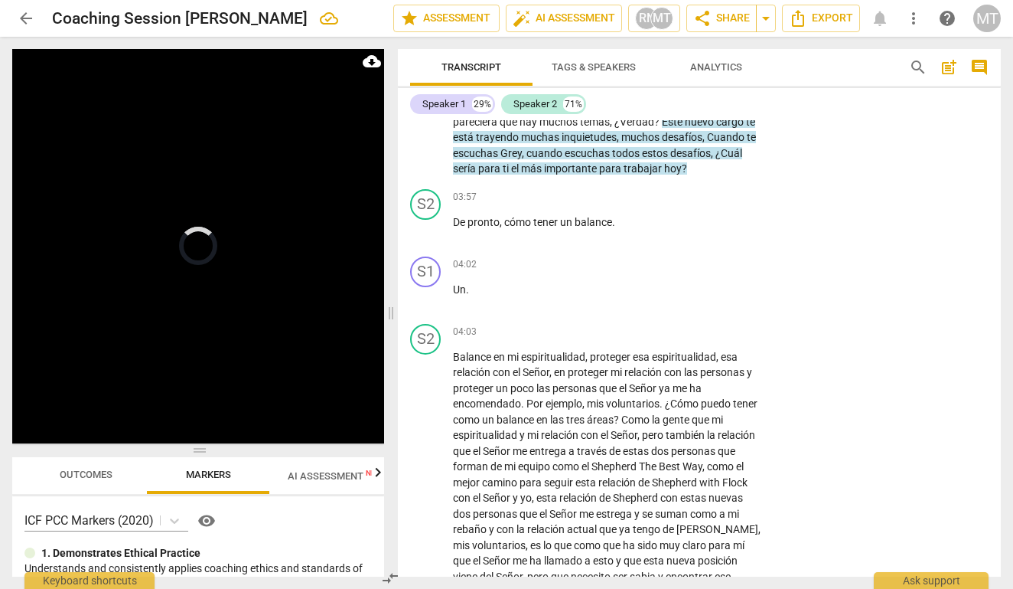
scroll to position [654, 0]
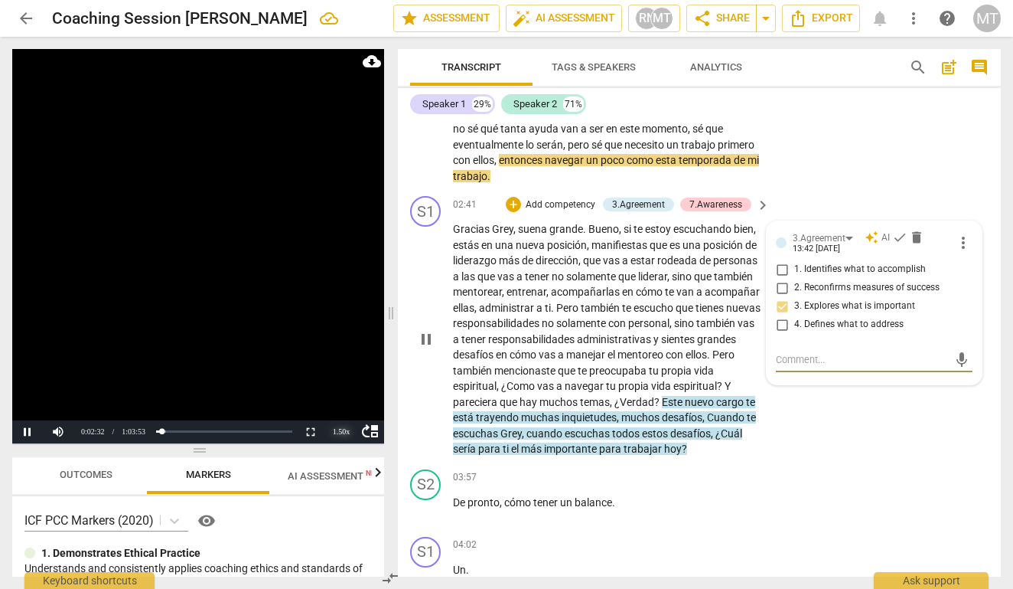
click at [343, 429] on div "1.50 x" at bounding box center [341, 431] width 31 height 23
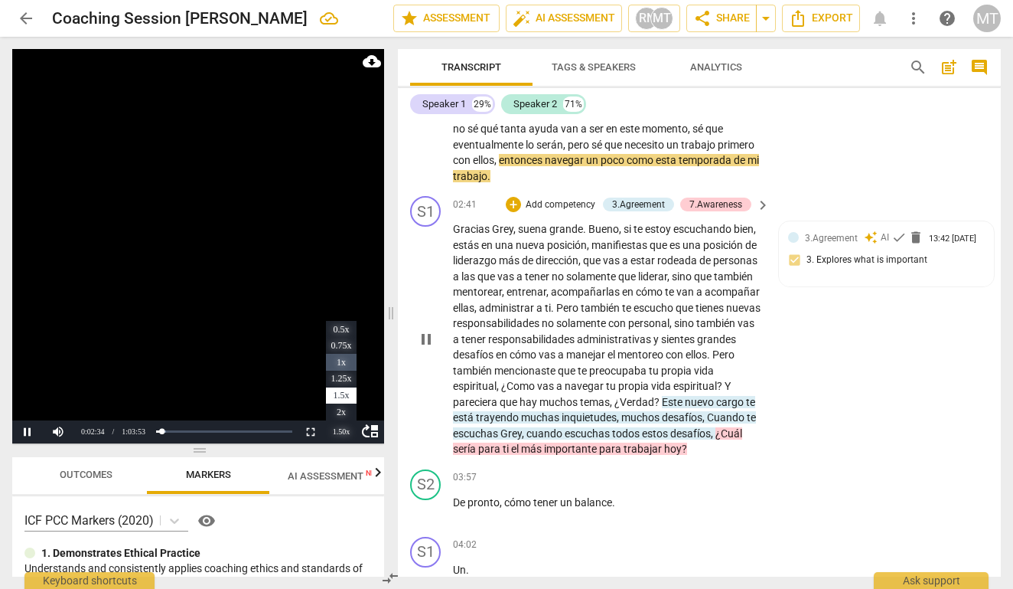
click at [341, 361] on li "1x" at bounding box center [341, 362] width 31 height 17
click at [620, 135] on span "este" at bounding box center [631, 128] width 22 height 12
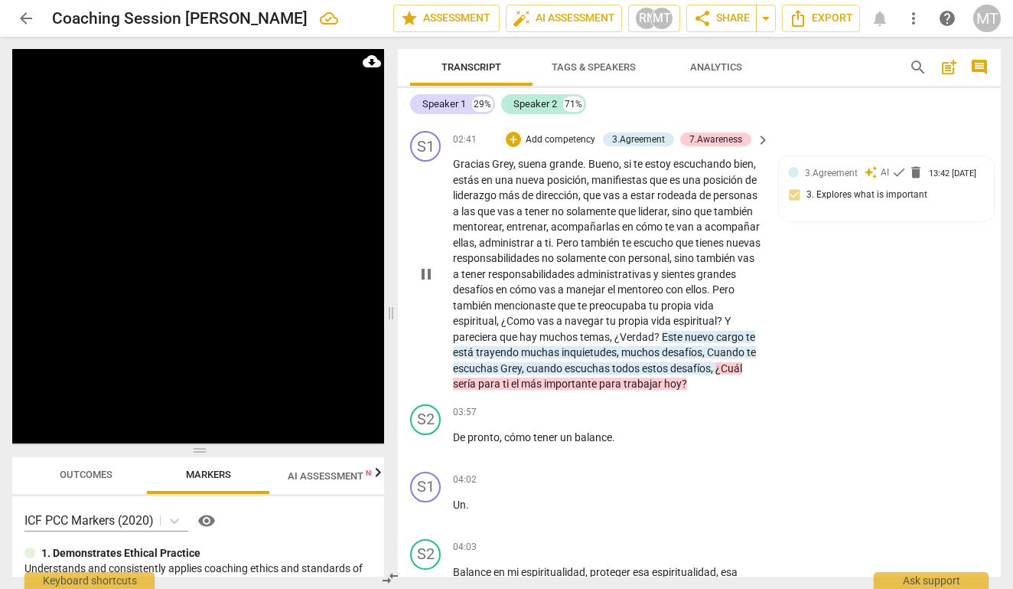
scroll to position [723, 0]
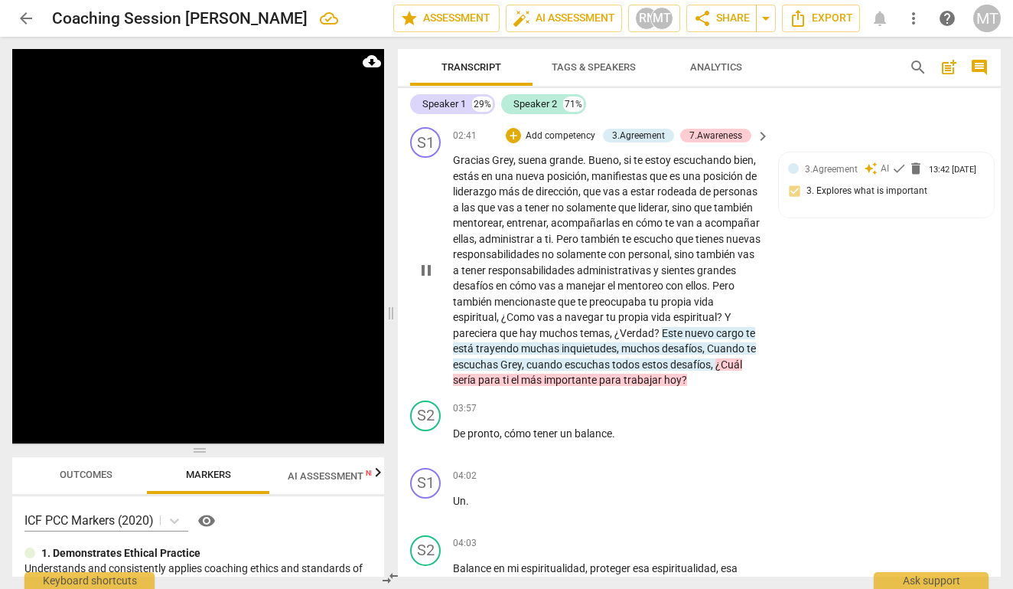
click at [621, 352] on span "muchos" at bounding box center [641, 348] width 41 height 12
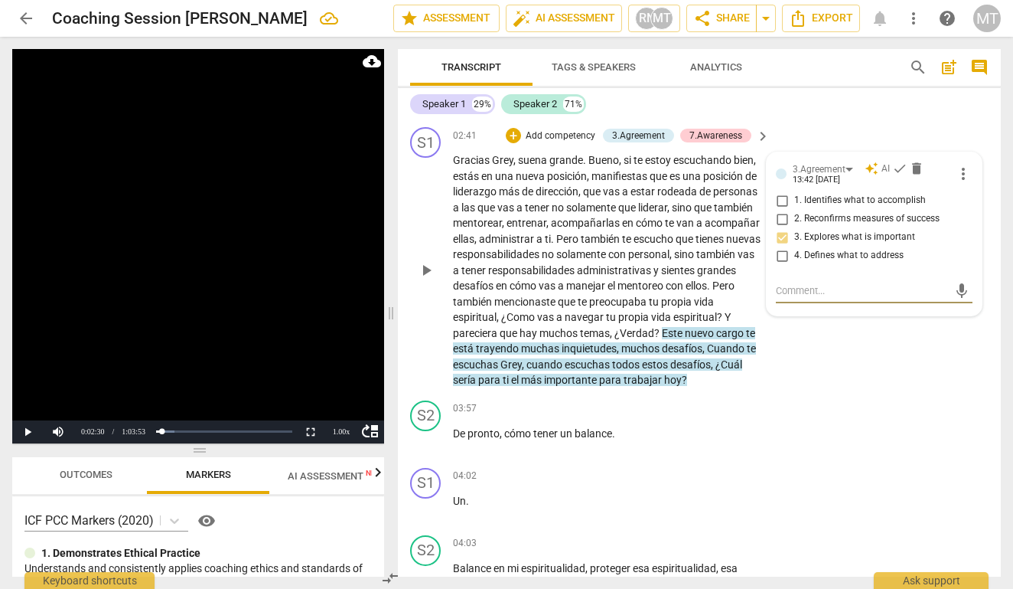
click at [621, 352] on span "muchos" at bounding box center [641, 348] width 41 height 12
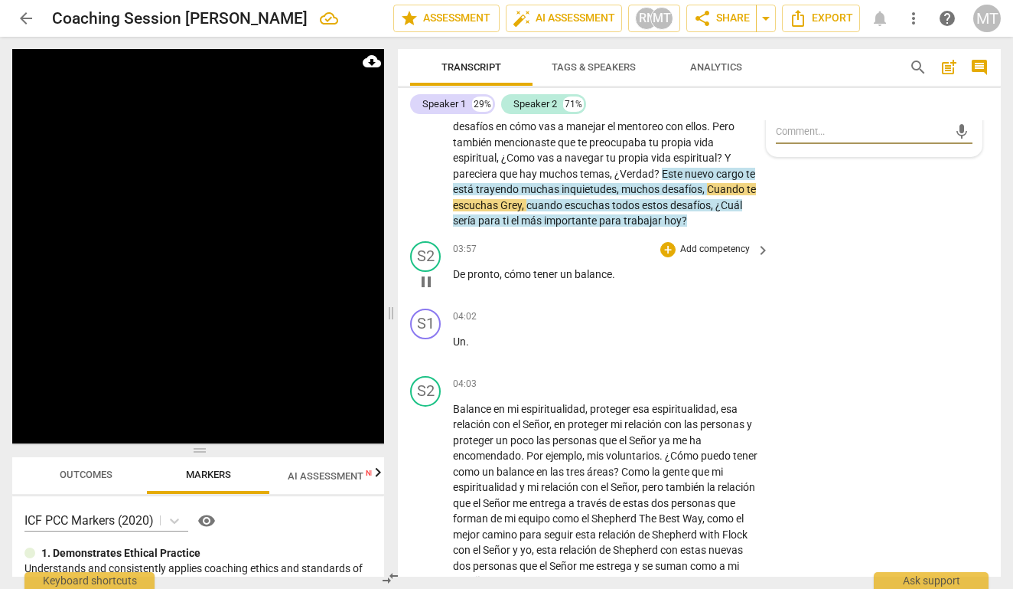
scroll to position [887, 0]
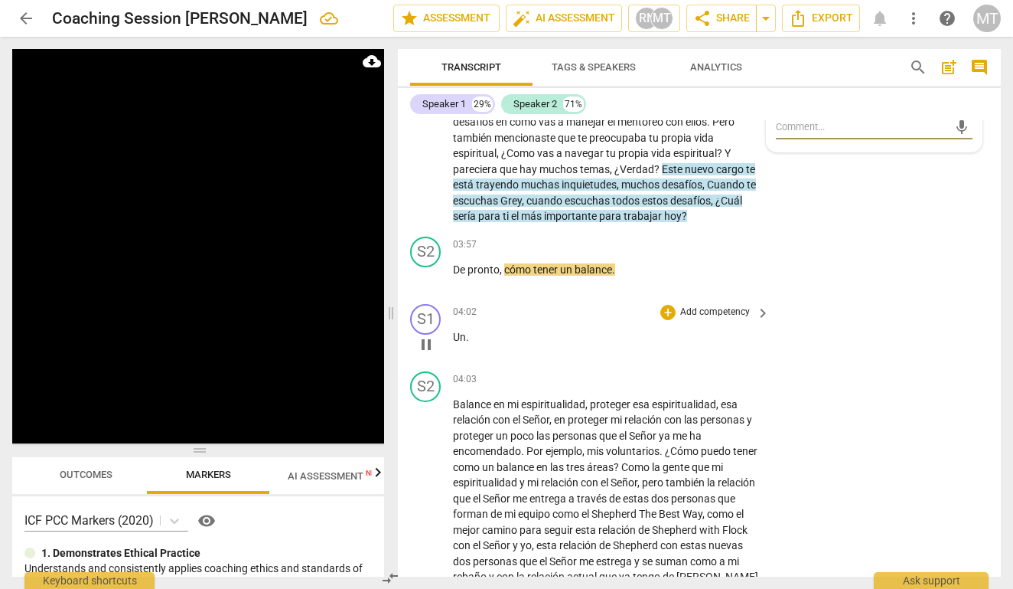
click at [423, 344] on span "pause" at bounding box center [426, 344] width 18 height 18
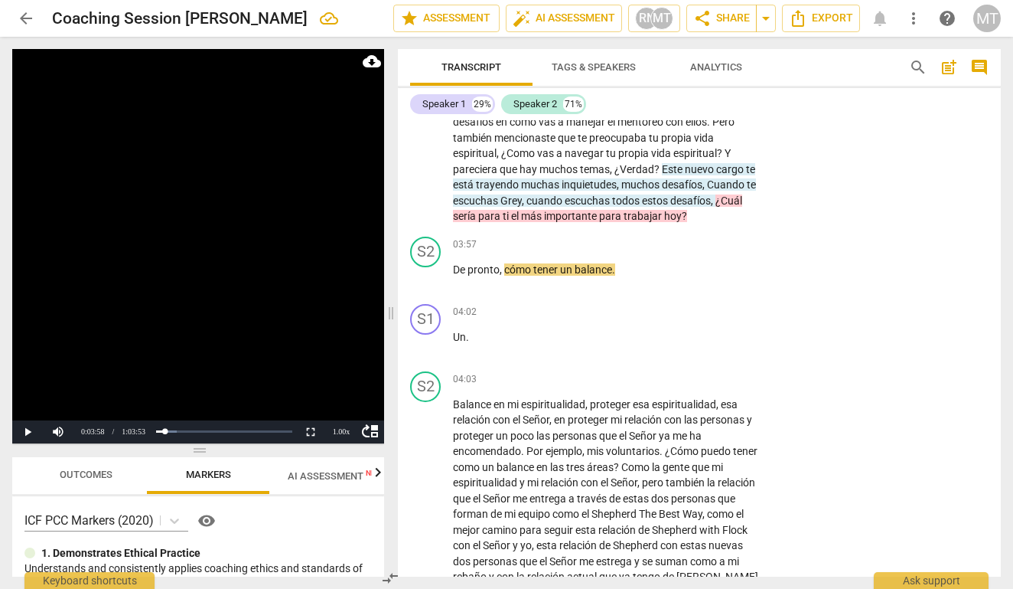
click at [716, 197] on span "¿Cuál" at bounding box center [729, 200] width 27 height 12
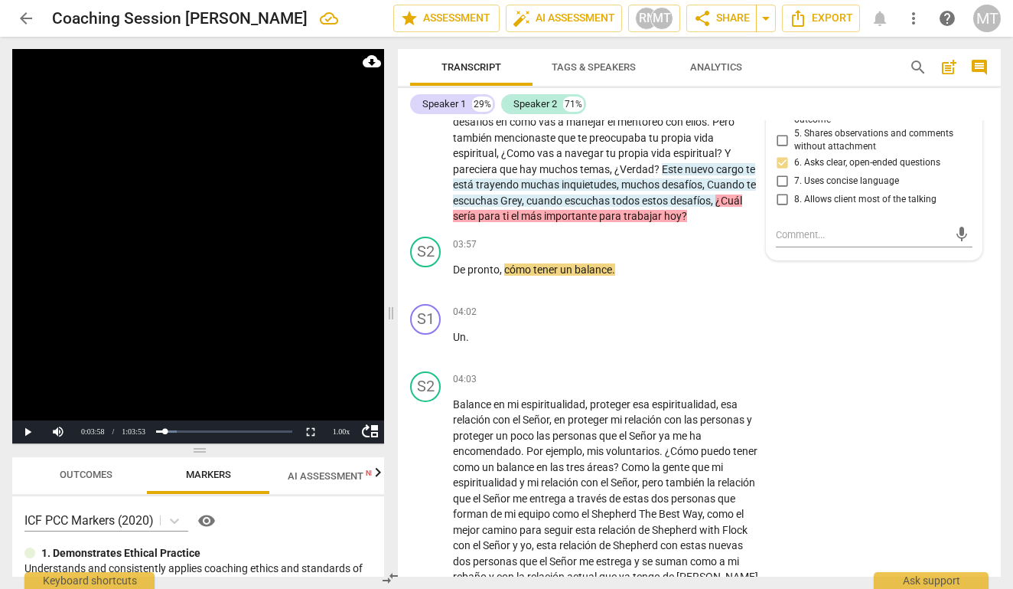
click at [716, 197] on span "¿Cuál" at bounding box center [729, 200] width 27 height 12
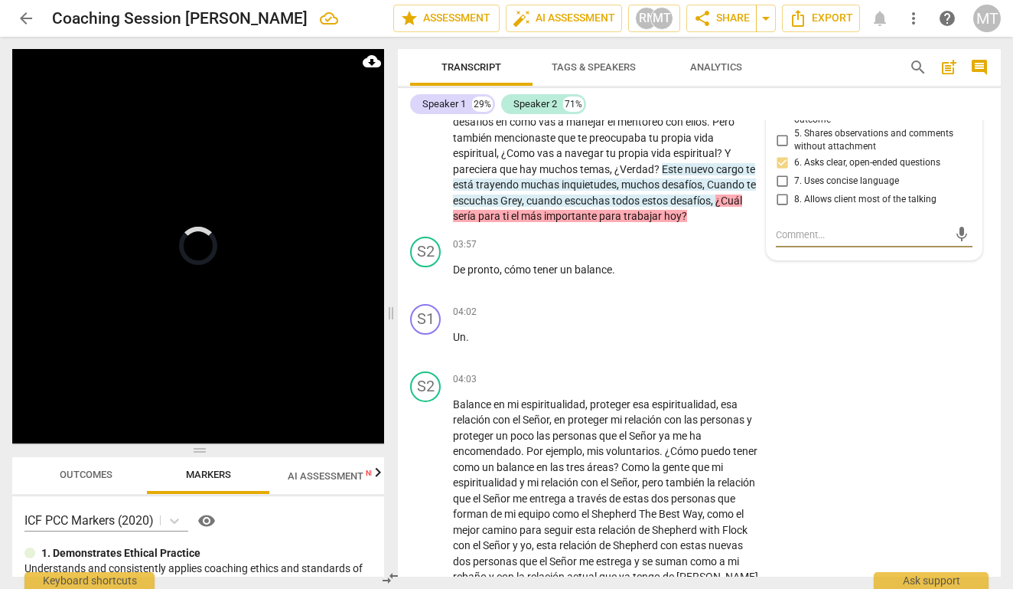
scroll to position [627, 0]
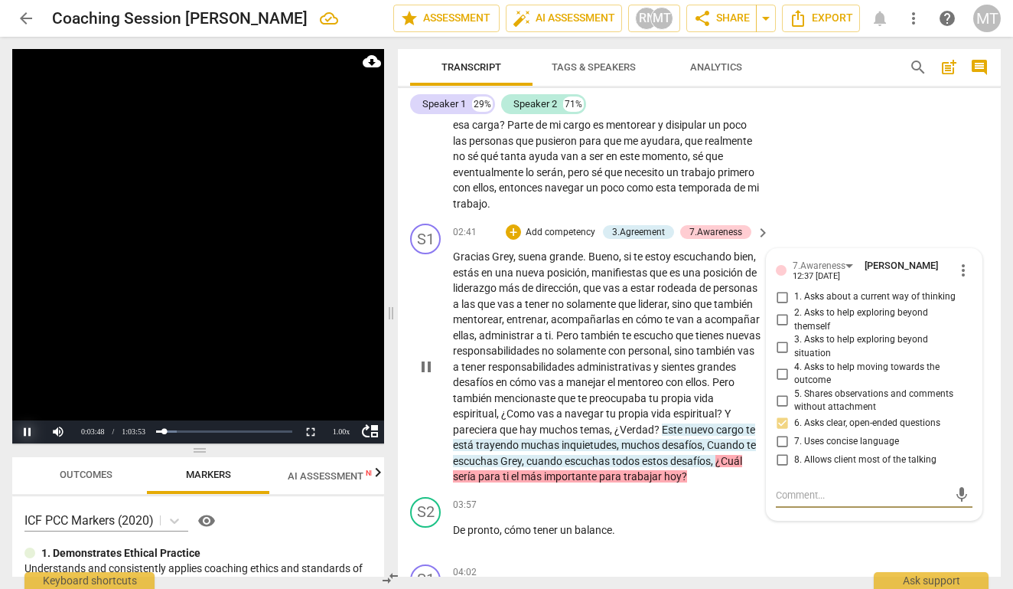
click at [27, 432] on button "Pause" at bounding box center [27, 431] width 31 height 23
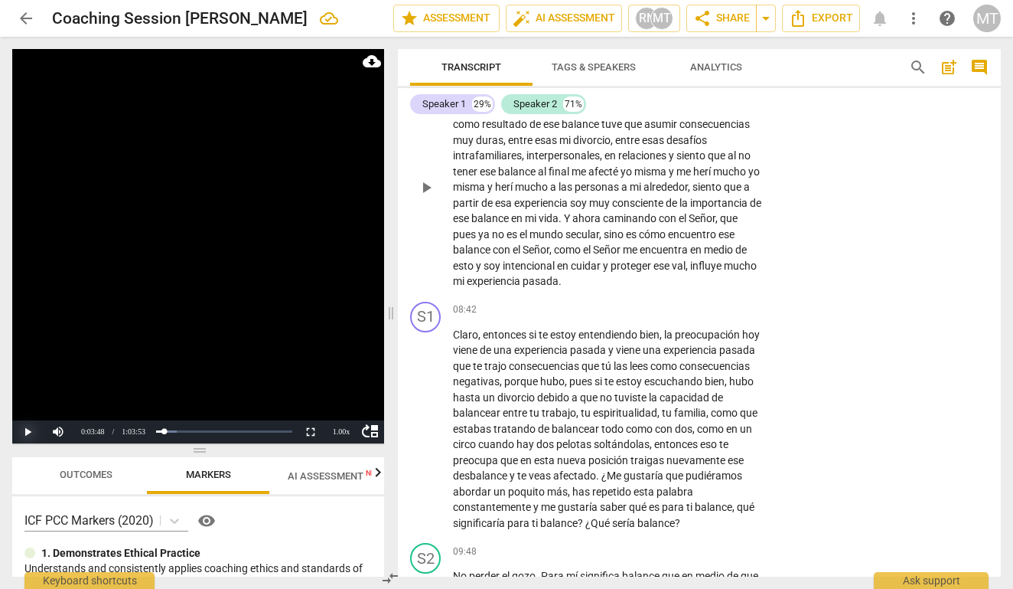
scroll to position [2200, 0]
click at [469, 334] on p "Claro , entonces si te estoy entendiendo bien , la preocupación hoy viene de un…" at bounding box center [607, 428] width 309 height 204
click at [473, 359] on span "que" at bounding box center [463, 365] width 20 height 12
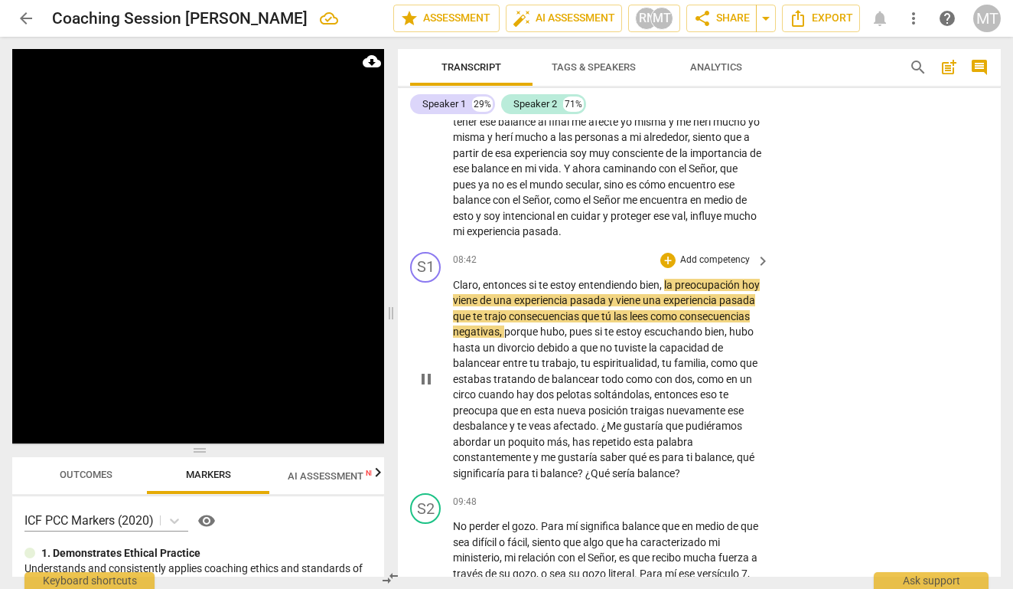
scroll to position [2251, 0]
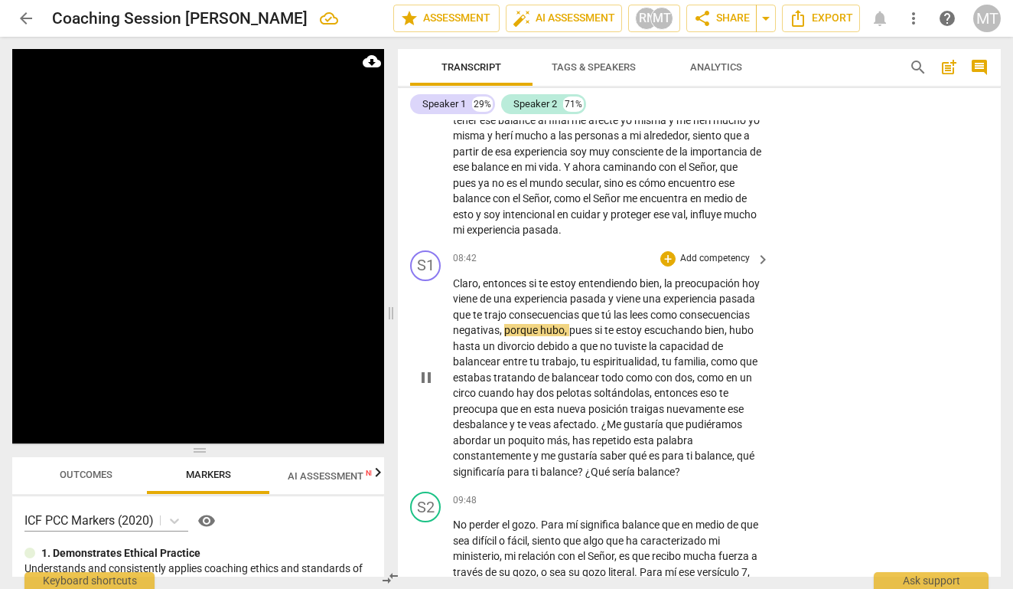
click at [424, 373] on span "pause" at bounding box center [426, 377] width 18 height 18
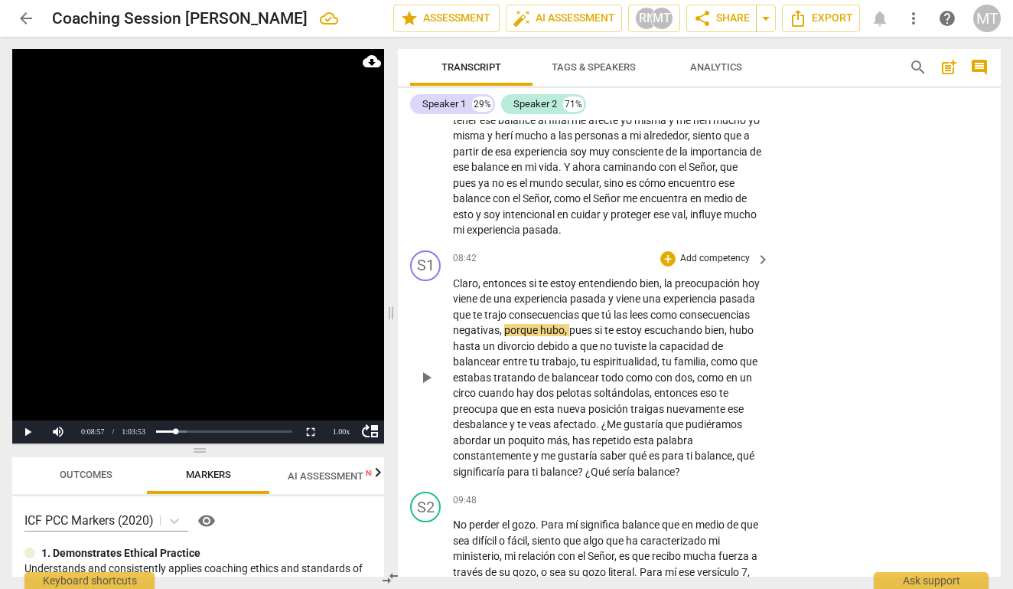
click at [649, 461] on span "es" at bounding box center [655, 455] width 13 height 12
click at [695, 461] on span "balance" at bounding box center [714, 455] width 38 height 12
click at [419, 380] on span "pause" at bounding box center [426, 377] width 18 height 18
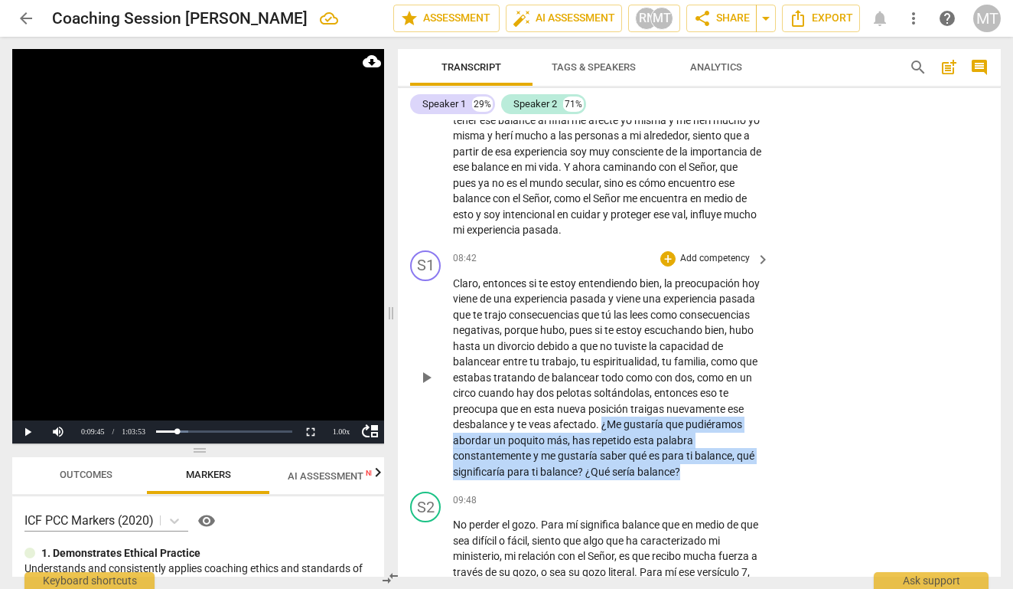
drag, startPoint x: 501, startPoint y: 431, endPoint x: 558, endPoint y: 478, distance: 74.0
click at [558, 478] on p "Claro , entonces si te estoy entendiendo bien , la preocupación hoy viene de un…" at bounding box center [607, 378] width 309 height 204
copy p "¿Me gustaría que pudiéramos abordar un poquito más , has repetido esta palabra …"
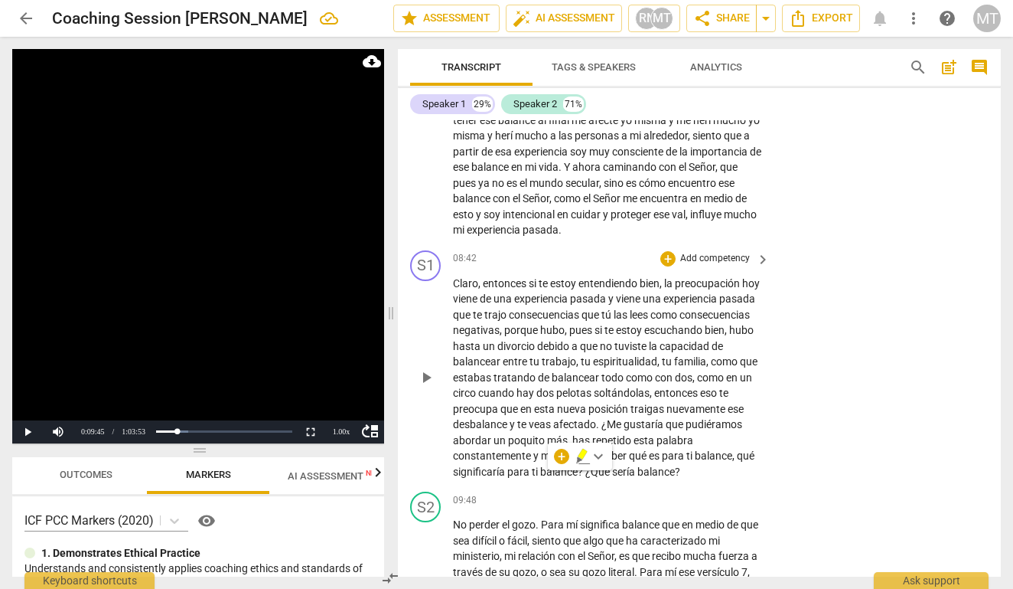
click at [566, 486] on div "S1 play_arrow pause 08:42 + Add competency keyboard_arrow_right Claro , entonce…" at bounding box center [699, 365] width 603 height 242
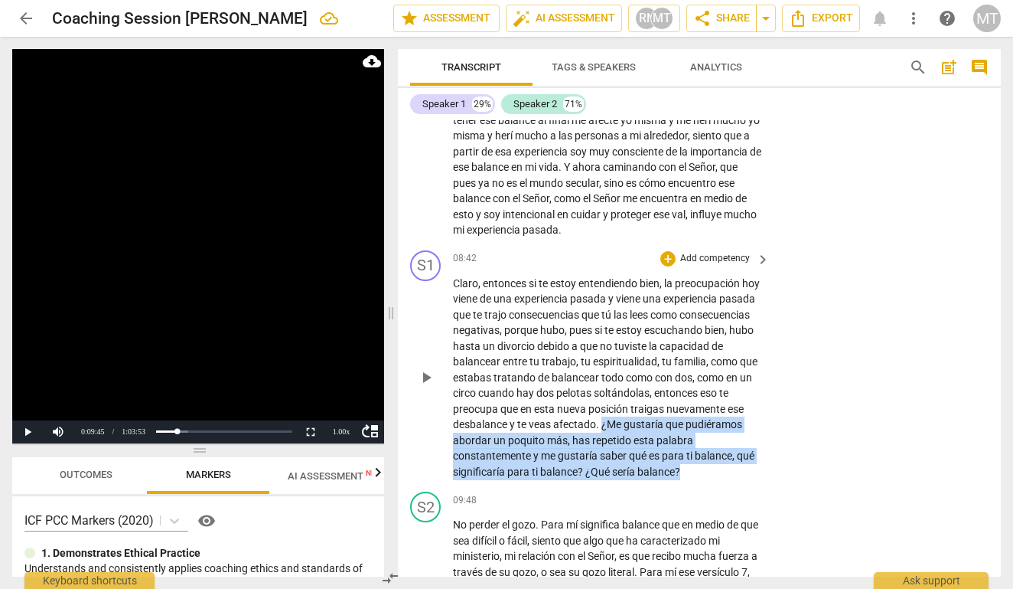
drag, startPoint x: 561, startPoint y: 478, endPoint x: 501, endPoint y: 427, distance: 79.3
click at [501, 427] on p "Claro , entonces si te estoy entendiendo bien , la preocupación hoy viene de un…" at bounding box center [607, 378] width 309 height 204
copy p "¿Me gustaría que pudiéramos abordar un poquito más , has repetido esta palabra …"
click at [602, 430] on span "¿Me" at bounding box center [613, 424] width 22 height 12
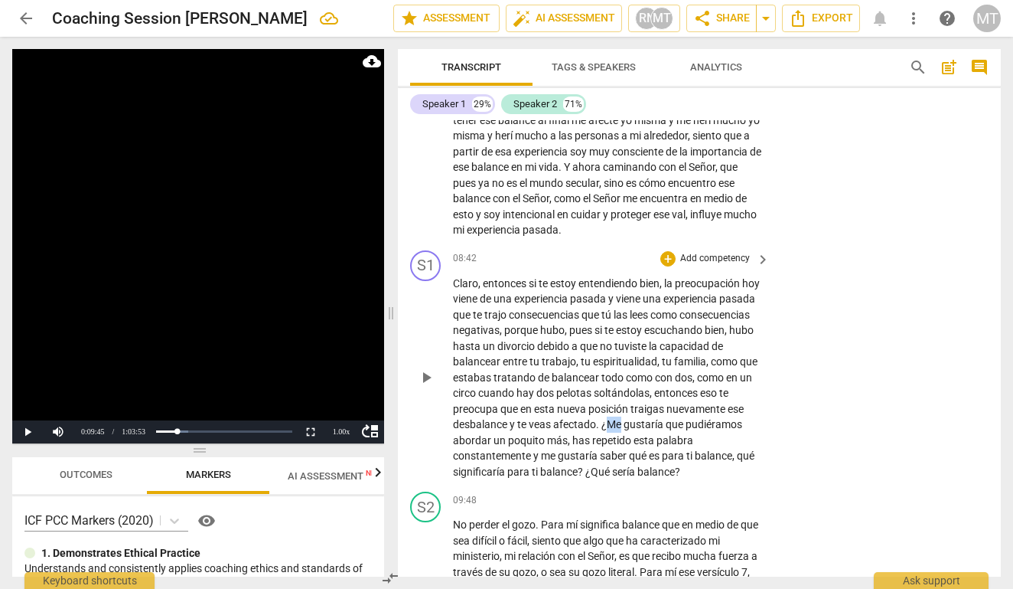
click at [602, 430] on span "¿Me" at bounding box center [613, 424] width 22 height 12
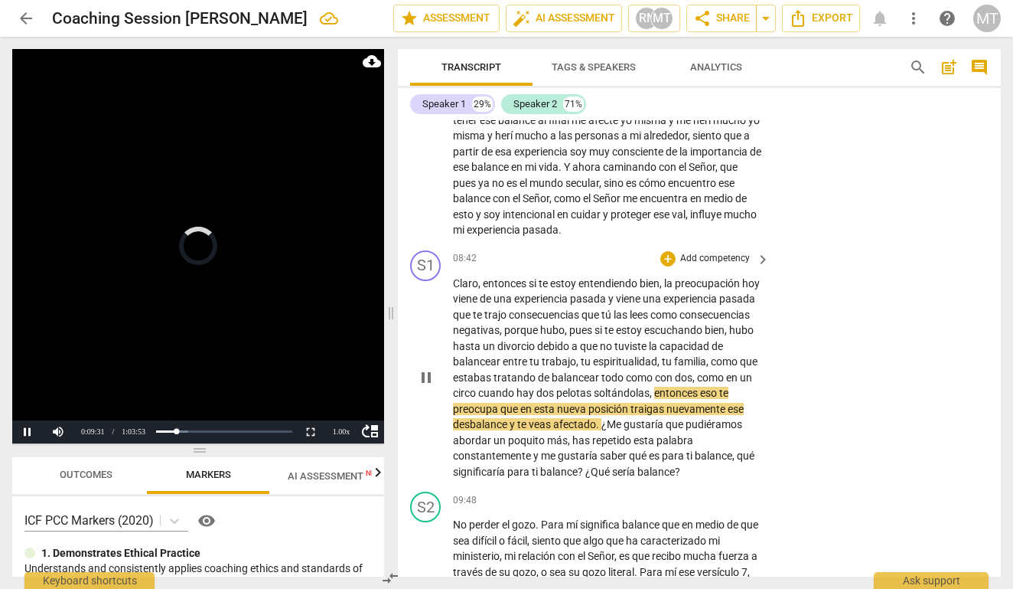
click at [602, 430] on span "¿Me" at bounding box center [613, 424] width 22 height 12
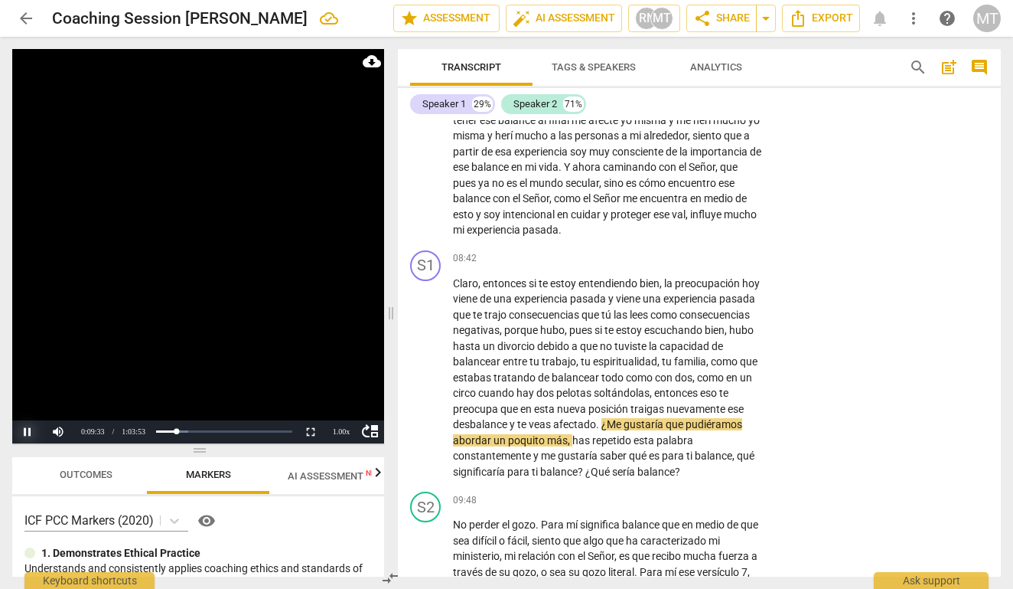
click at [27, 431] on button "Pause" at bounding box center [27, 431] width 31 height 23
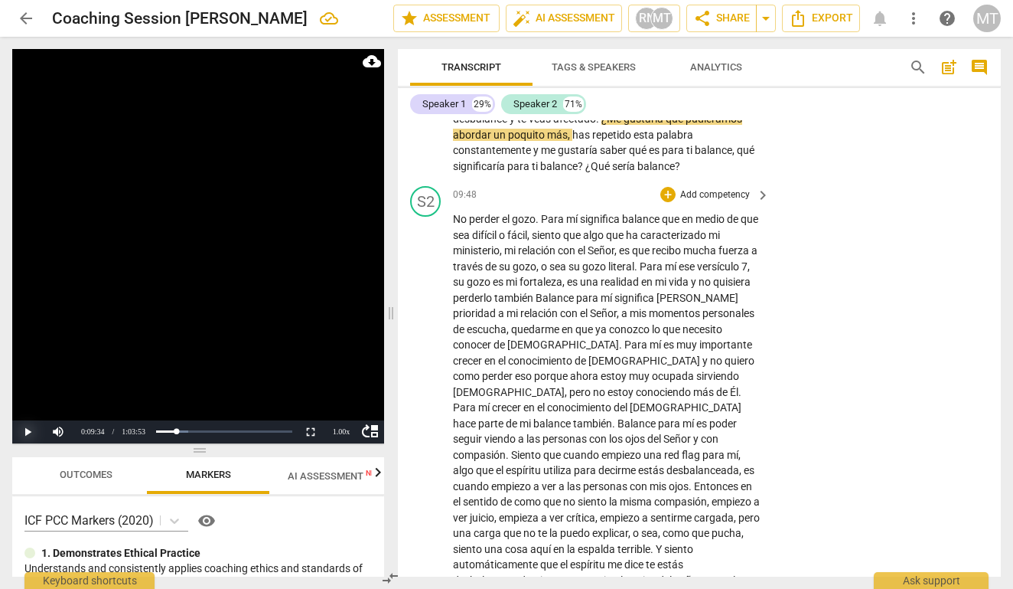
scroll to position [2555, 0]
click at [481, 220] on span "perder" at bounding box center [485, 220] width 33 height 12
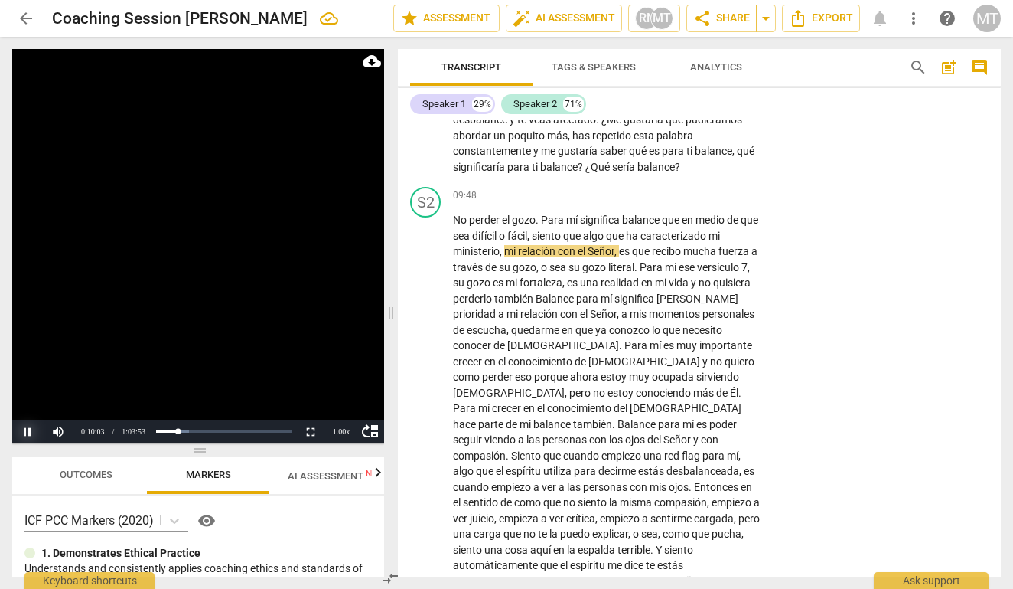
click at [24, 435] on button "Pause" at bounding box center [27, 431] width 31 height 23
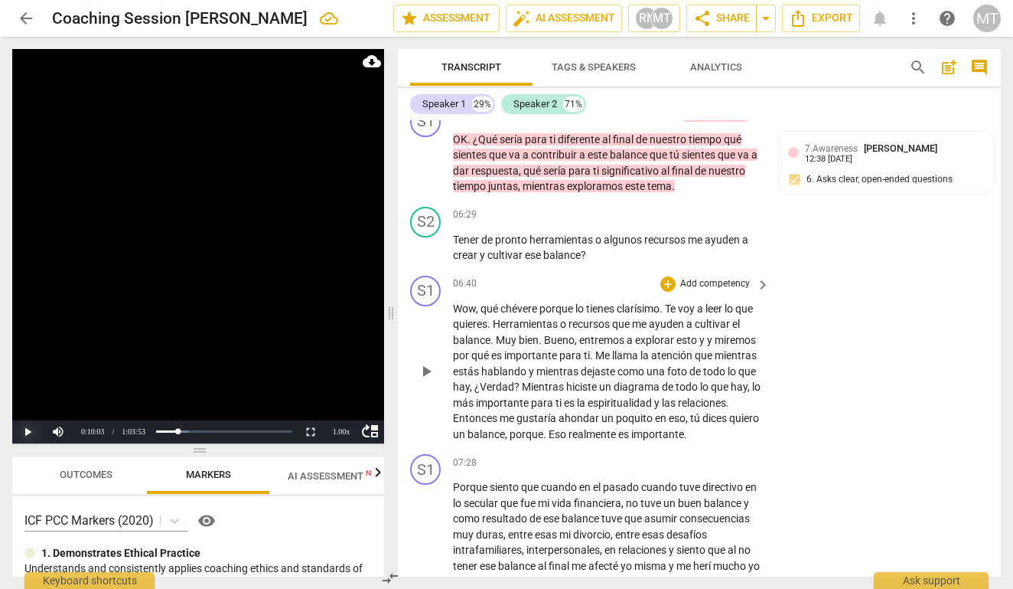
scroll to position [1806, 0]
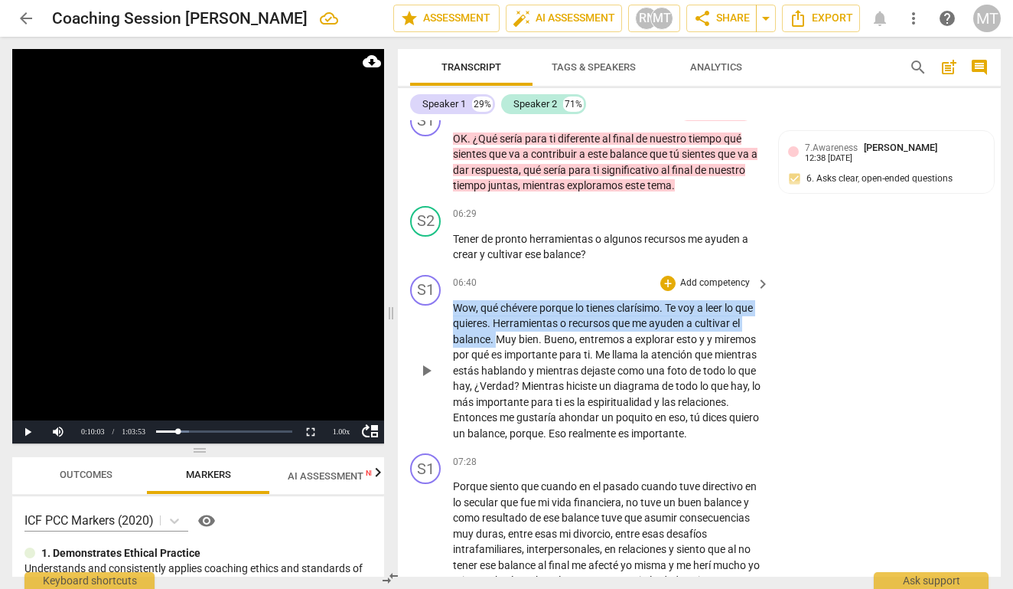
drag, startPoint x: 507, startPoint y: 327, endPoint x: 441, endPoint y: 295, distance: 72.9
click at [441, 295] on div "S1 play_arrow pause 06:40 + Add competency keyboard_arrow_right Wow , qué [PERS…" at bounding box center [699, 358] width 603 height 179
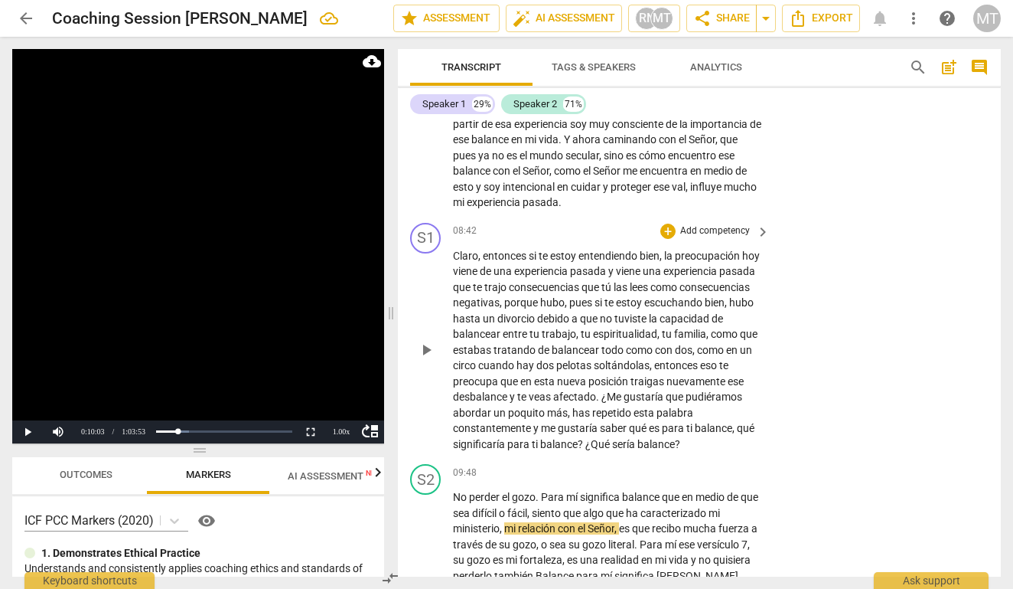
scroll to position [2300, 0]
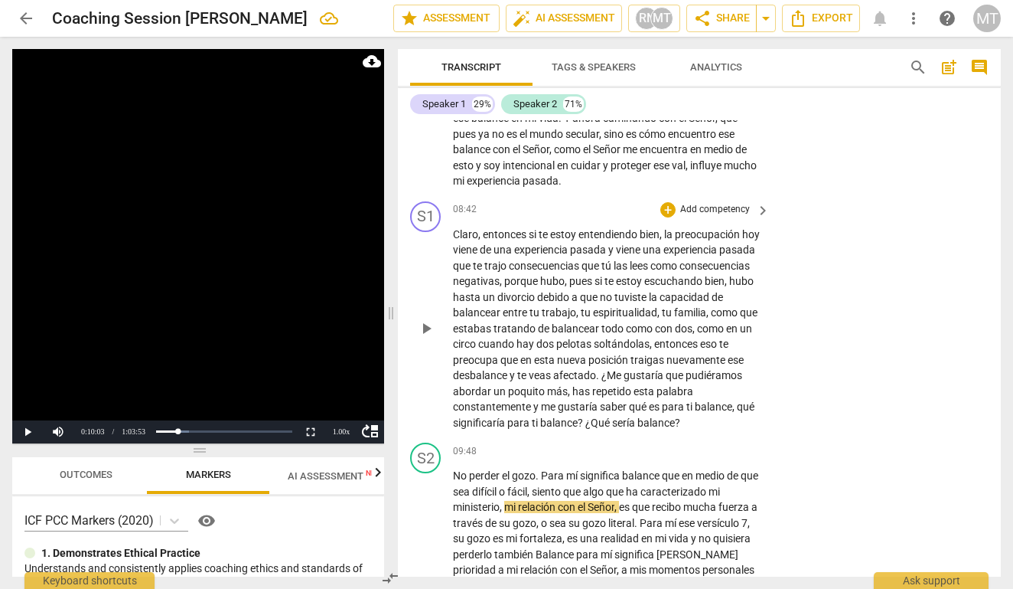
click at [494, 243] on span "de" at bounding box center [487, 249] width 14 height 12
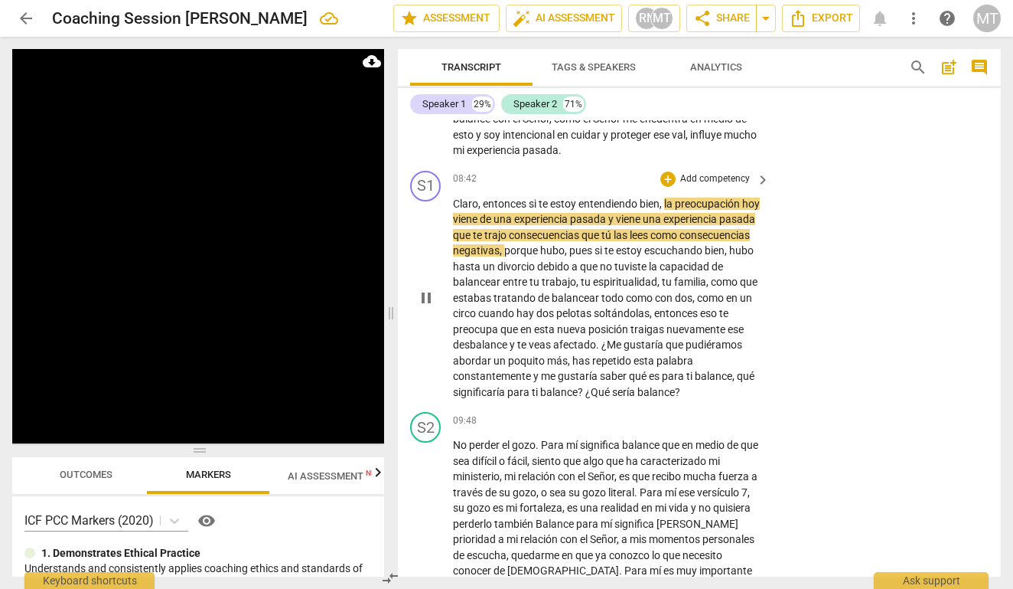
scroll to position [2333, 0]
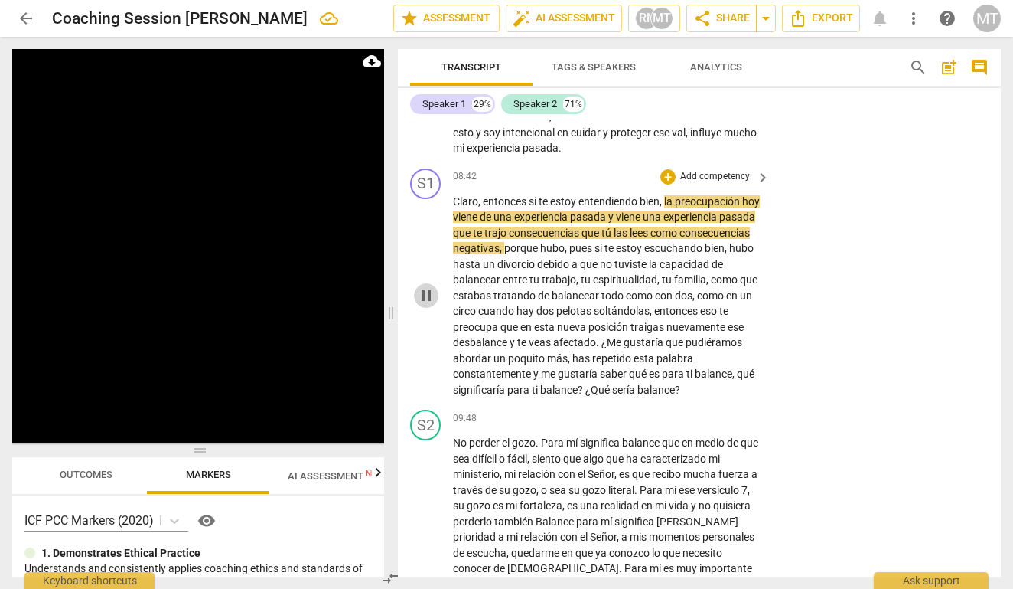
click at [431, 299] on span "pause" at bounding box center [426, 295] width 18 height 18
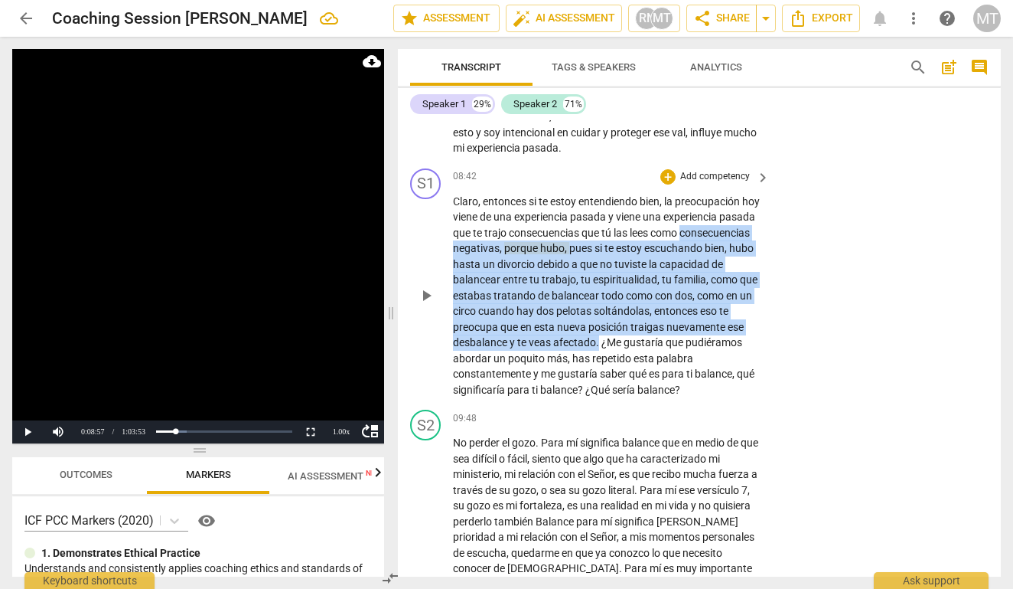
drag, startPoint x: 498, startPoint y: 347, endPoint x: 455, endPoint y: 238, distance: 117.1
click at [455, 238] on p "Claro , entonces si te estoy entendiendo bien , la preocupación hoy viene de un…" at bounding box center [607, 296] width 309 height 204
